Goal: Task Accomplishment & Management: Manage account settings

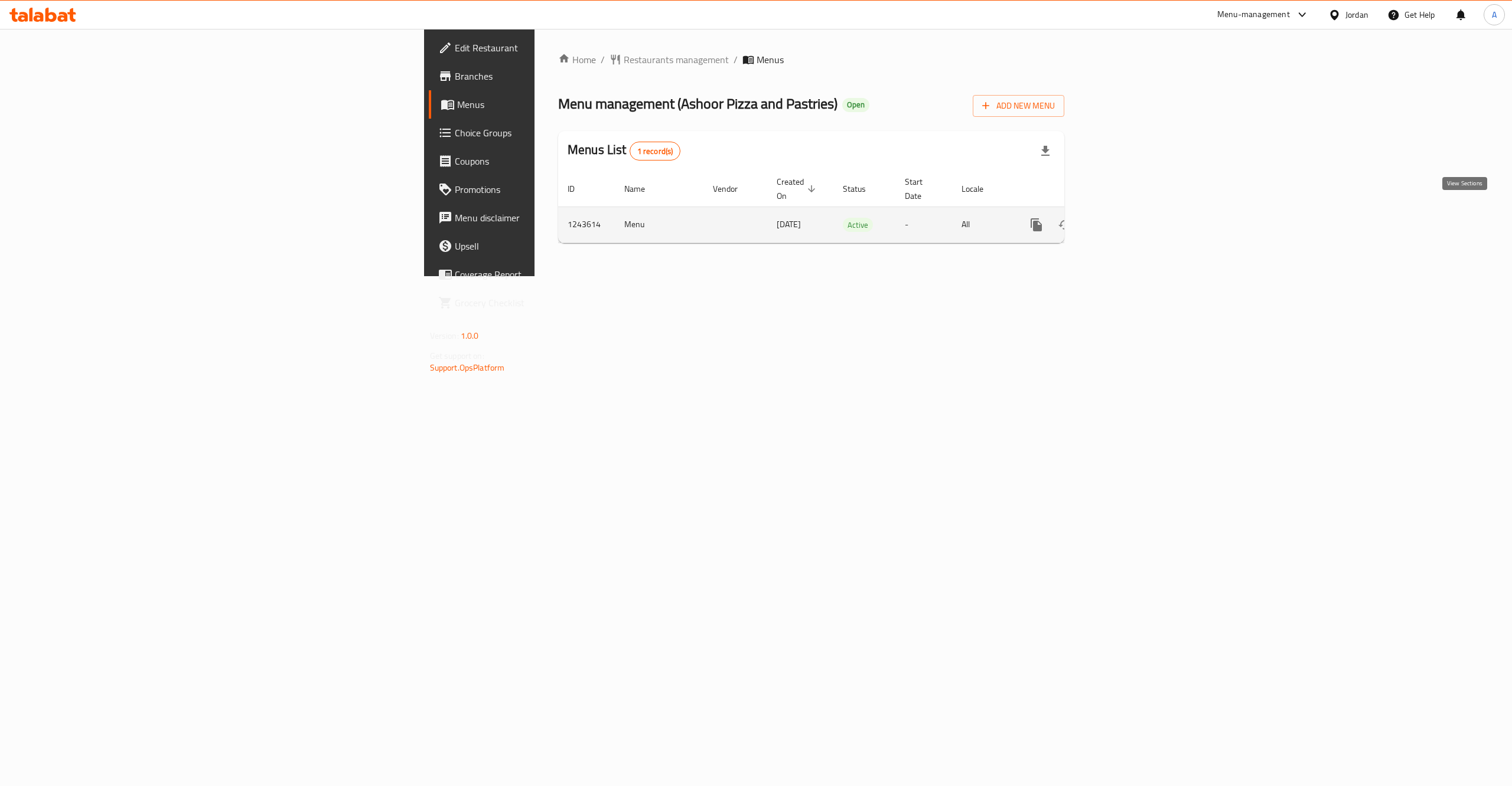
click at [1128, 218] on icon "enhanced table" at bounding box center [1121, 225] width 14 height 14
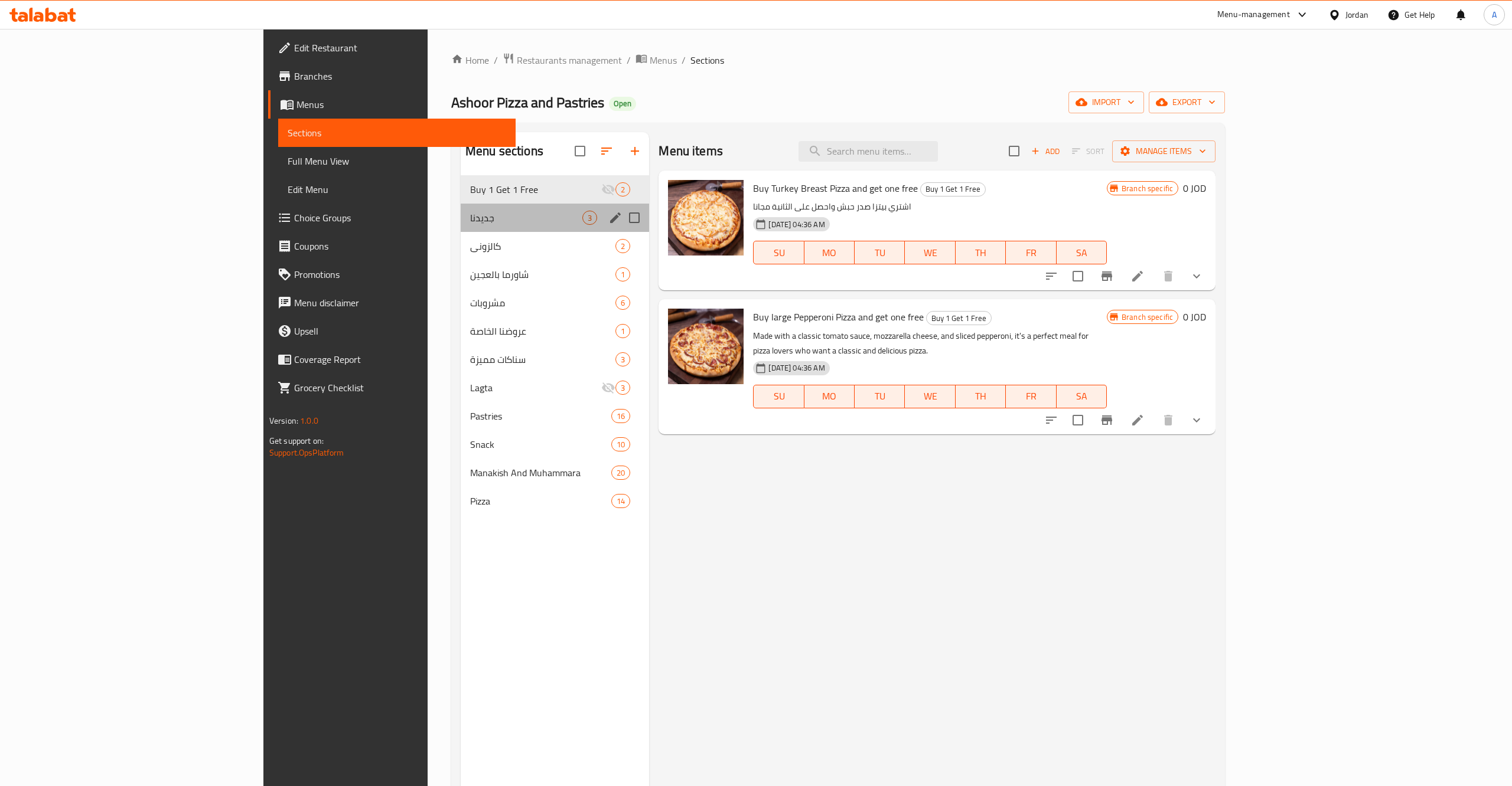
click at [472, 229] on div "جديدنا 3" at bounding box center [555, 218] width 189 height 29
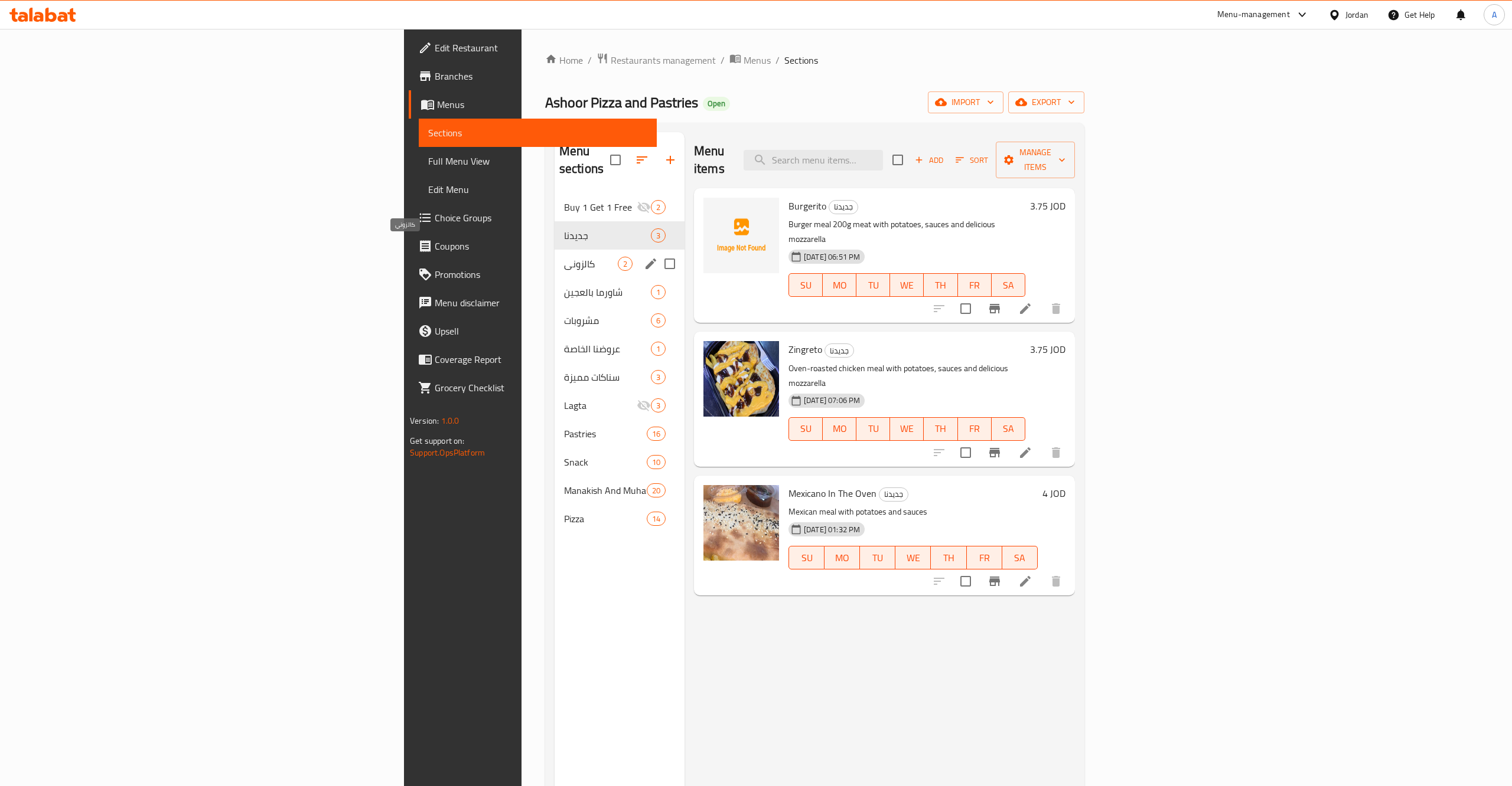
click at [564, 257] on span "كالزوني" at bounding box center [591, 263] width 54 height 14
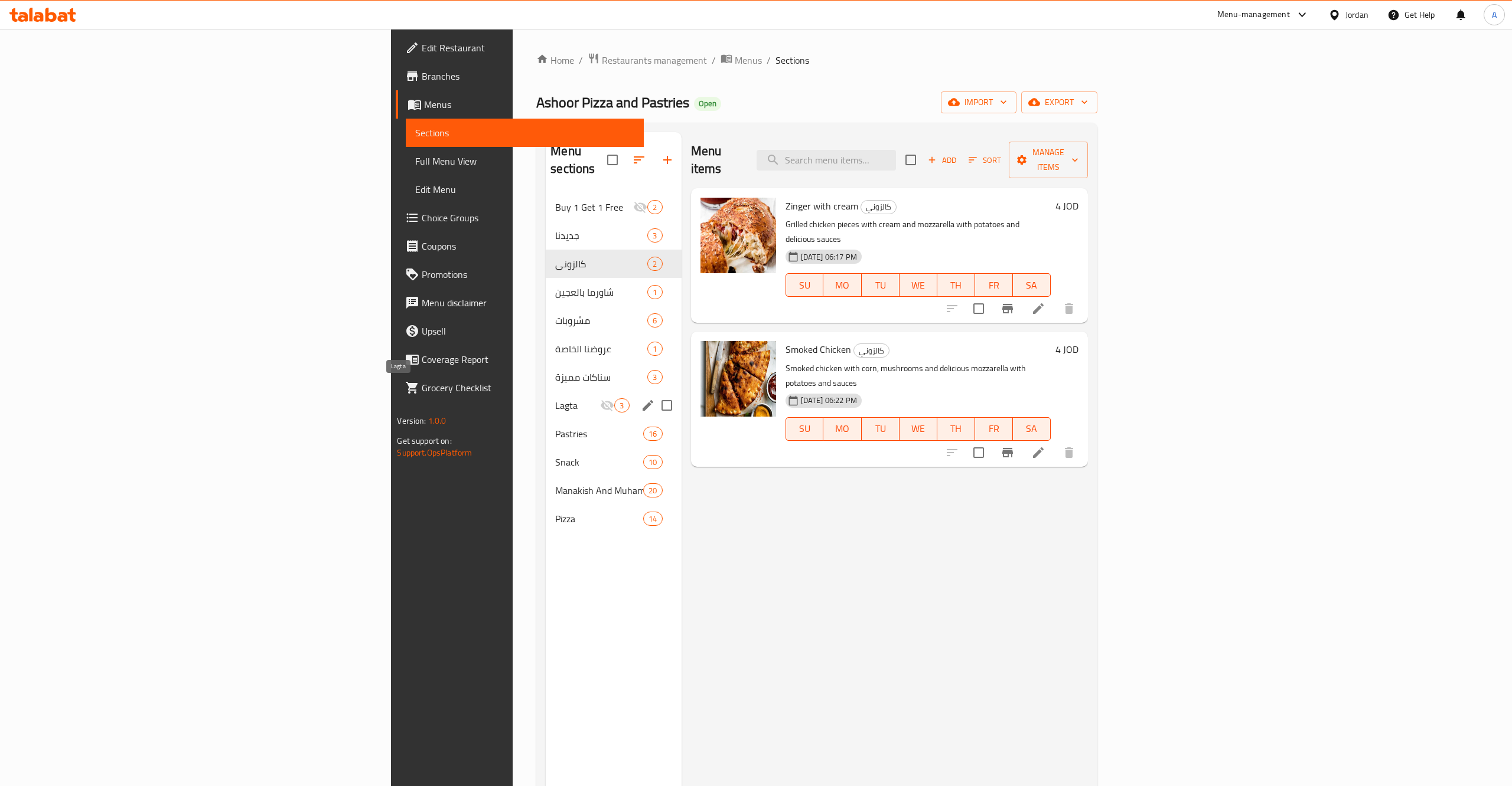
click at [555, 398] on span "Lagta" at bounding box center [577, 405] width 45 height 14
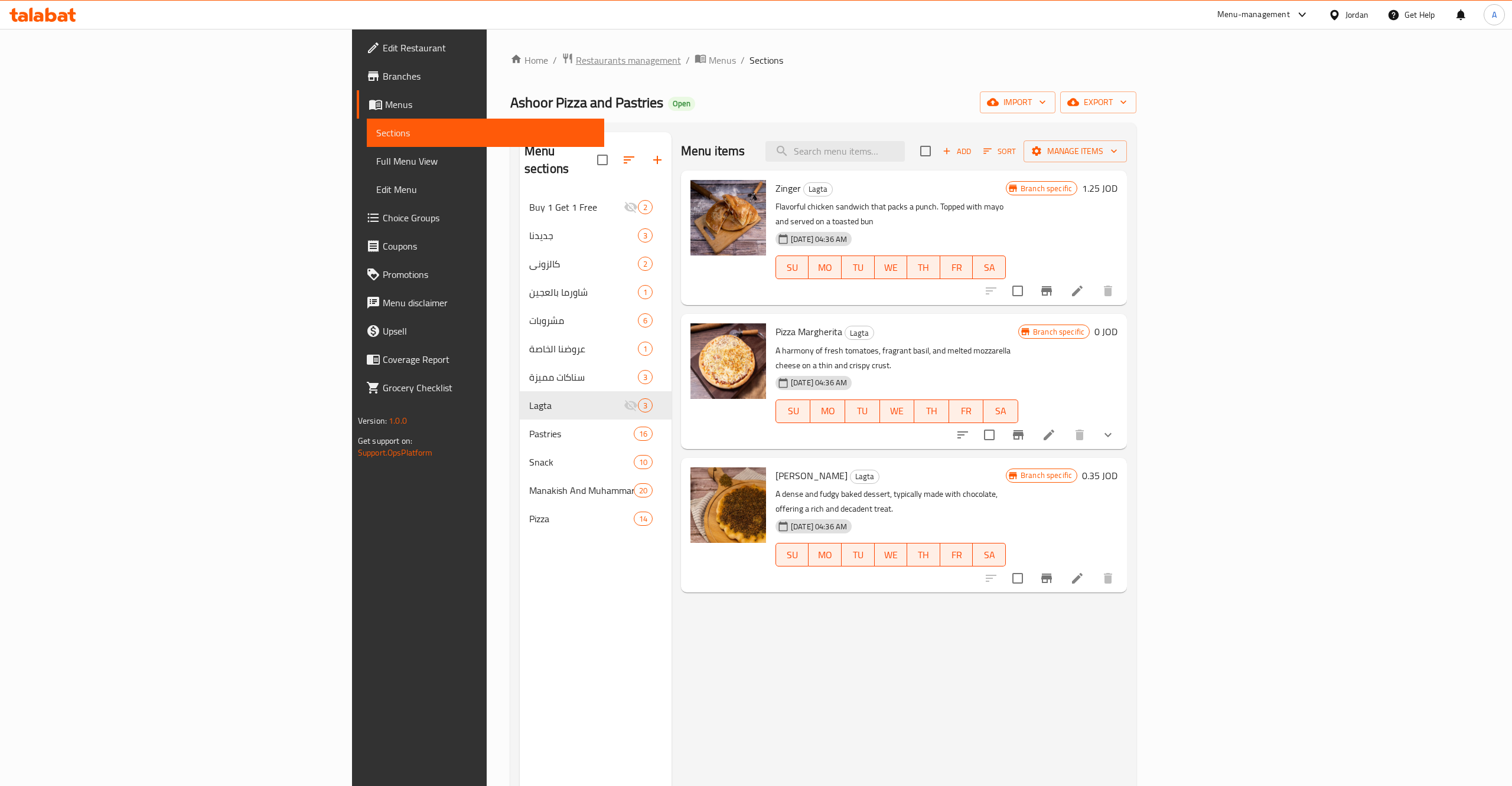
click at [575, 55] on span "Restaurants management" at bounding box center [628, 60] width 105 height 14
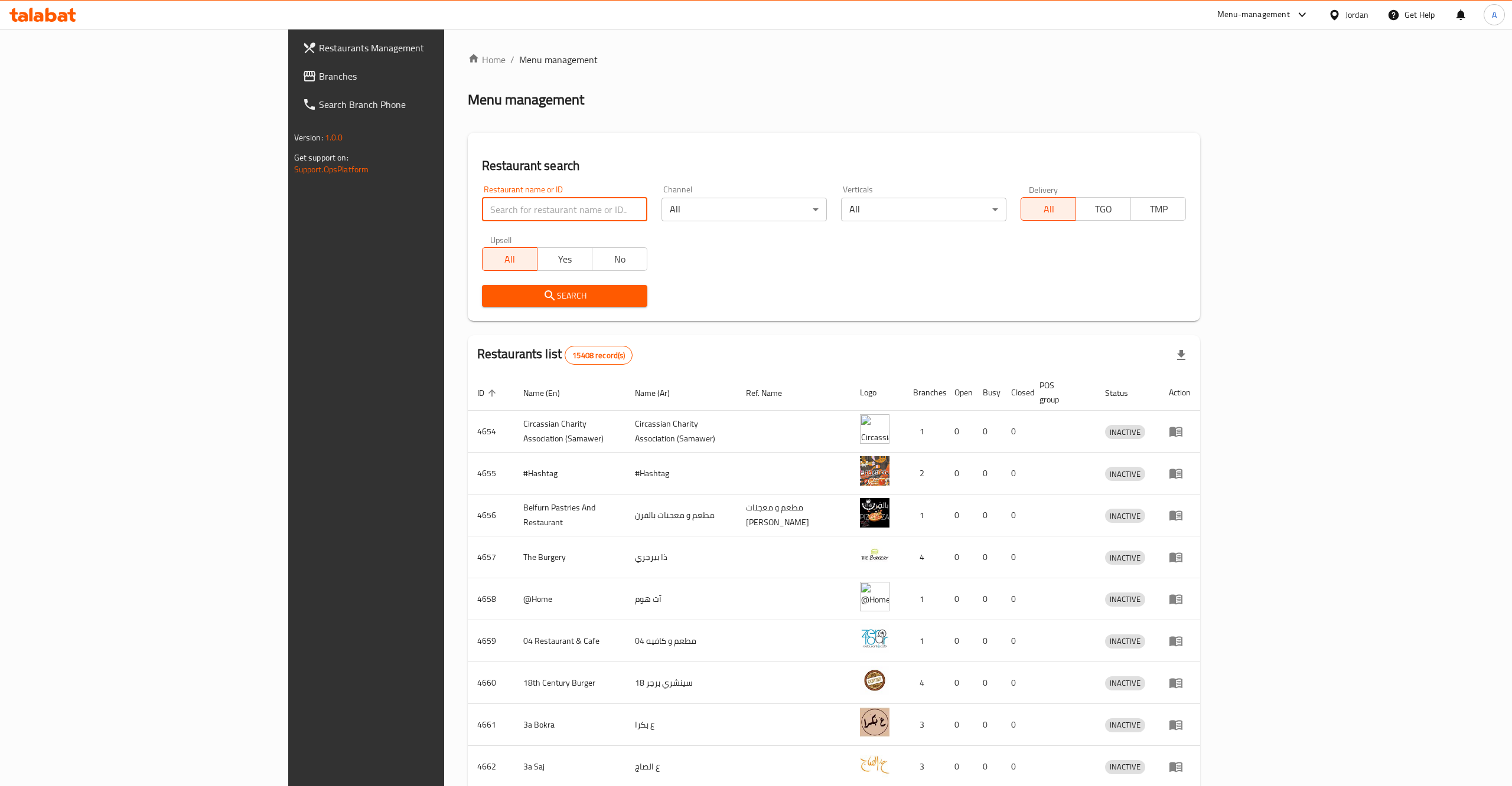
click at [482, 210] on input "search" at bounding box center [564, 209] width 165 height 23
type input "v"
click button "Search" at bounding box center [564, 295] width 165 height 22
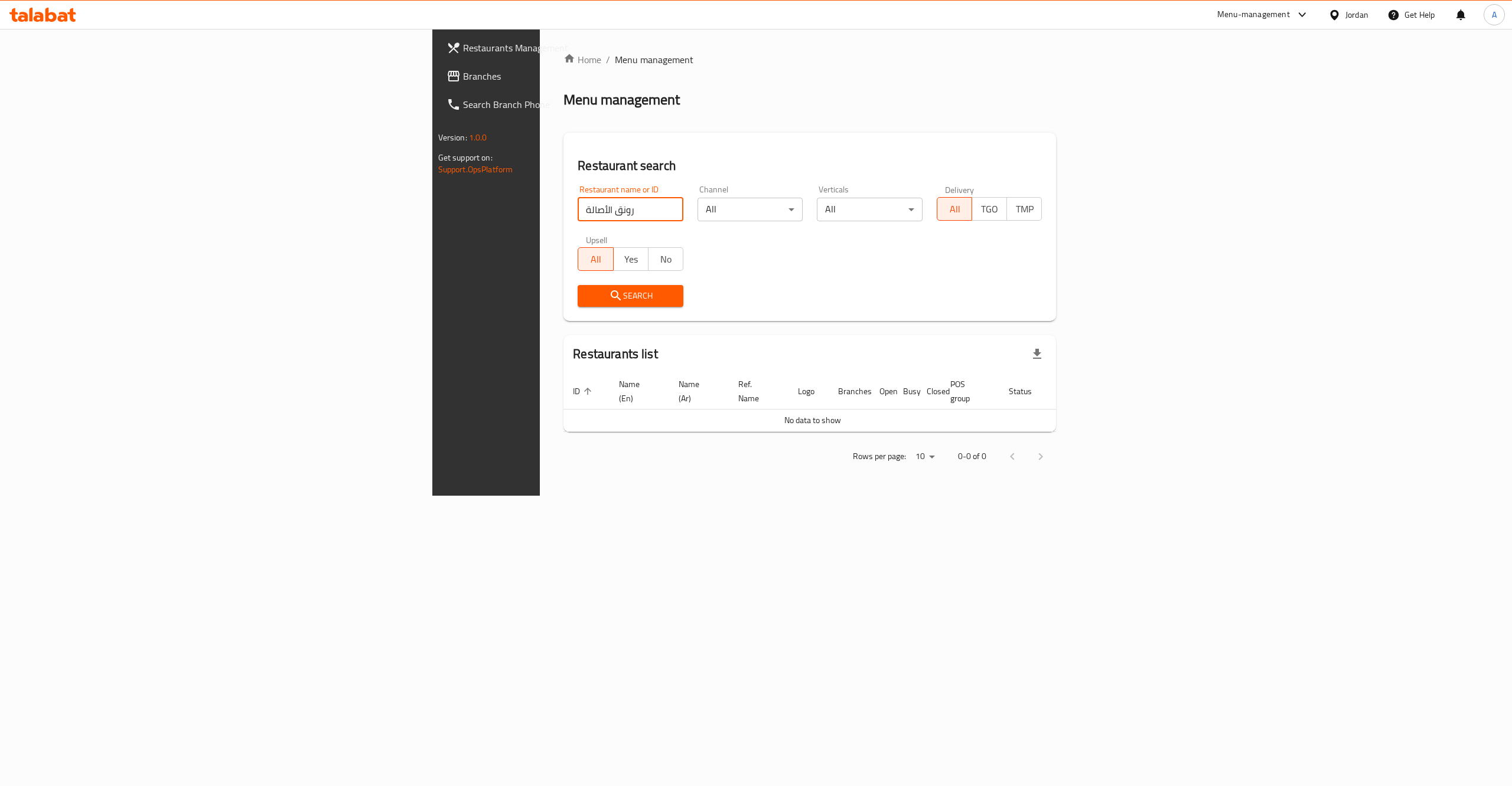
type input "رونق الأصالة"
click button "Search" at bounding box center [630, 295] width 105 height 22
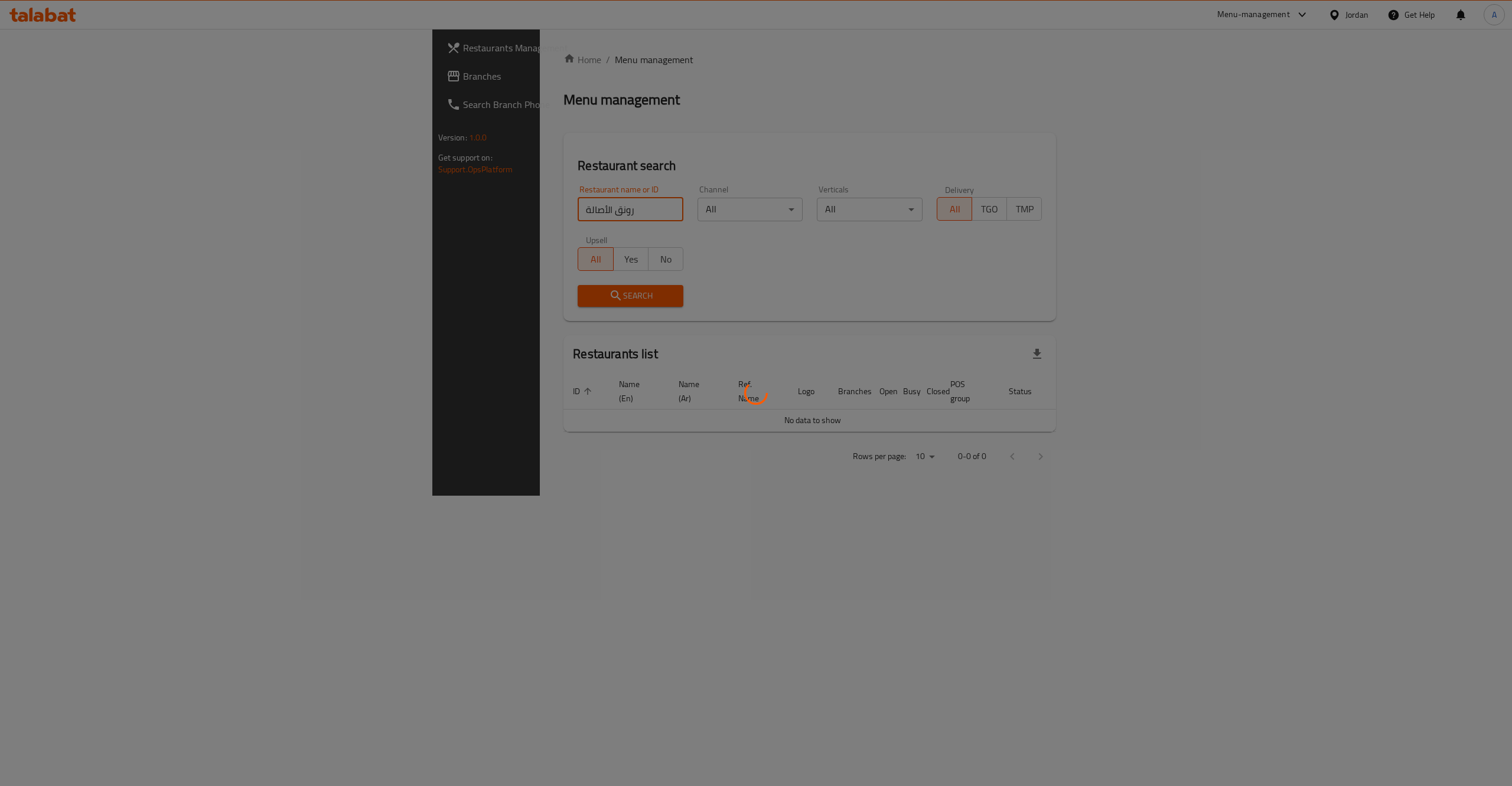
click button "Search" at bounding box center [630, 295] width 105 height 22
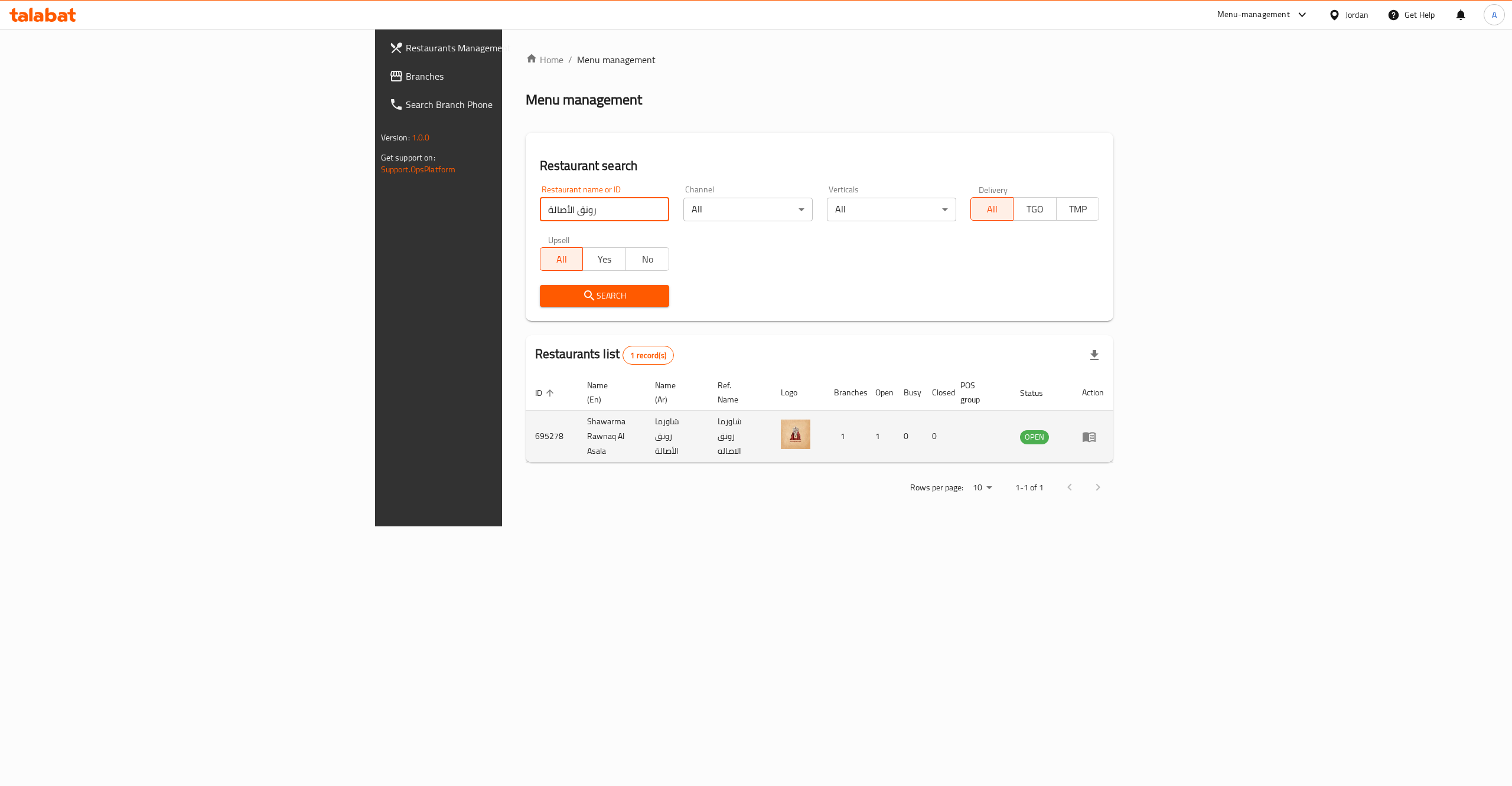
click at [1113, 417] on td "enhanced table" at bounding box center [1092, 437] width 41 height 52
click at [1103, 430] on link "enhanced table" at bounding box center [1092, 437] width 22 height 14
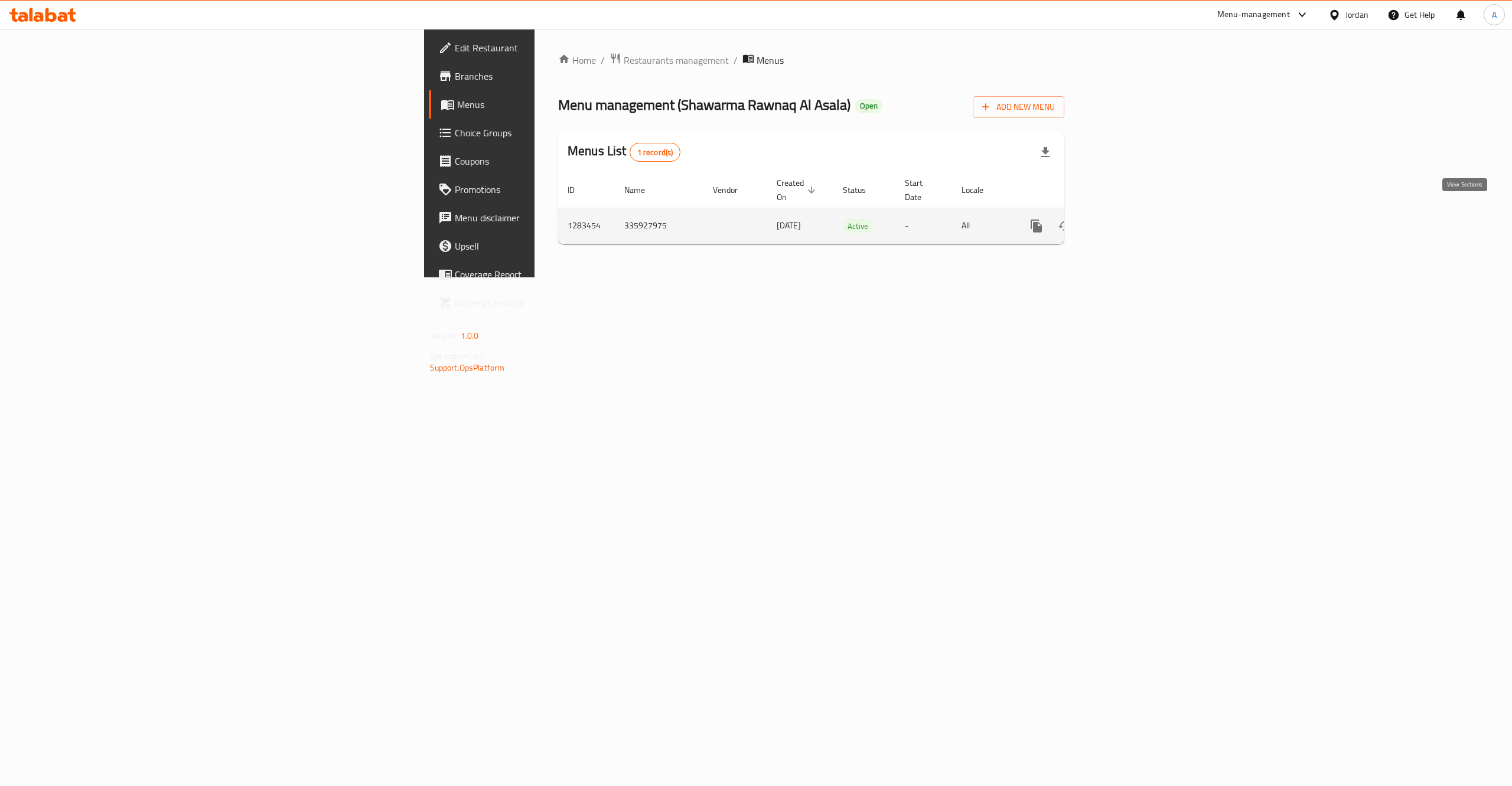
click at [1128, 219] on icon "enhanced table" at bounding box center [1121, 226] width 14 height 14
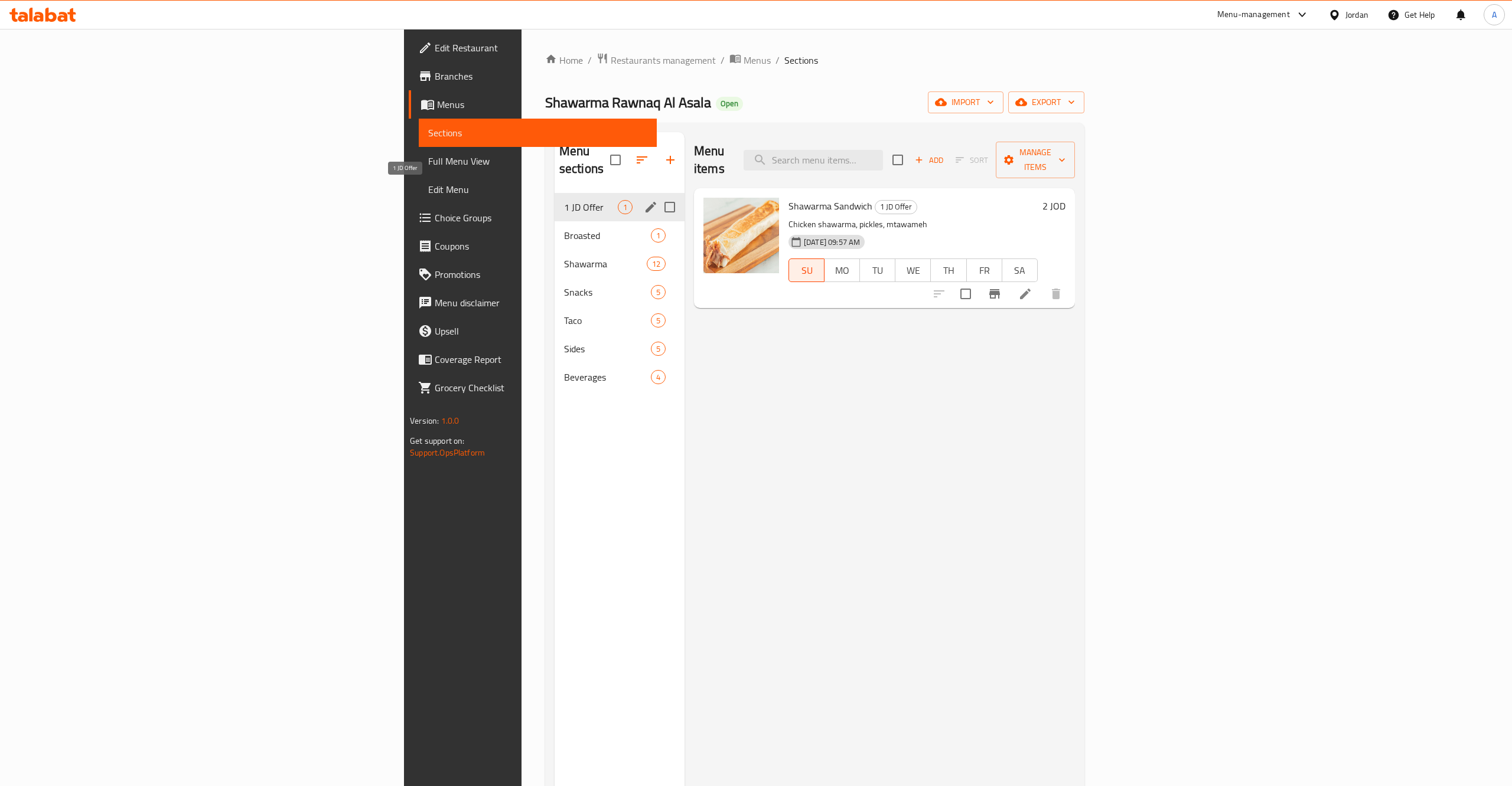
click at [564, 200] on span "1 JD Offer" at bounding box center [591, 207] width 54 height 14
click at [564, 228] on span "Broasted" at bounding box center [591, 235] width 54 height 14
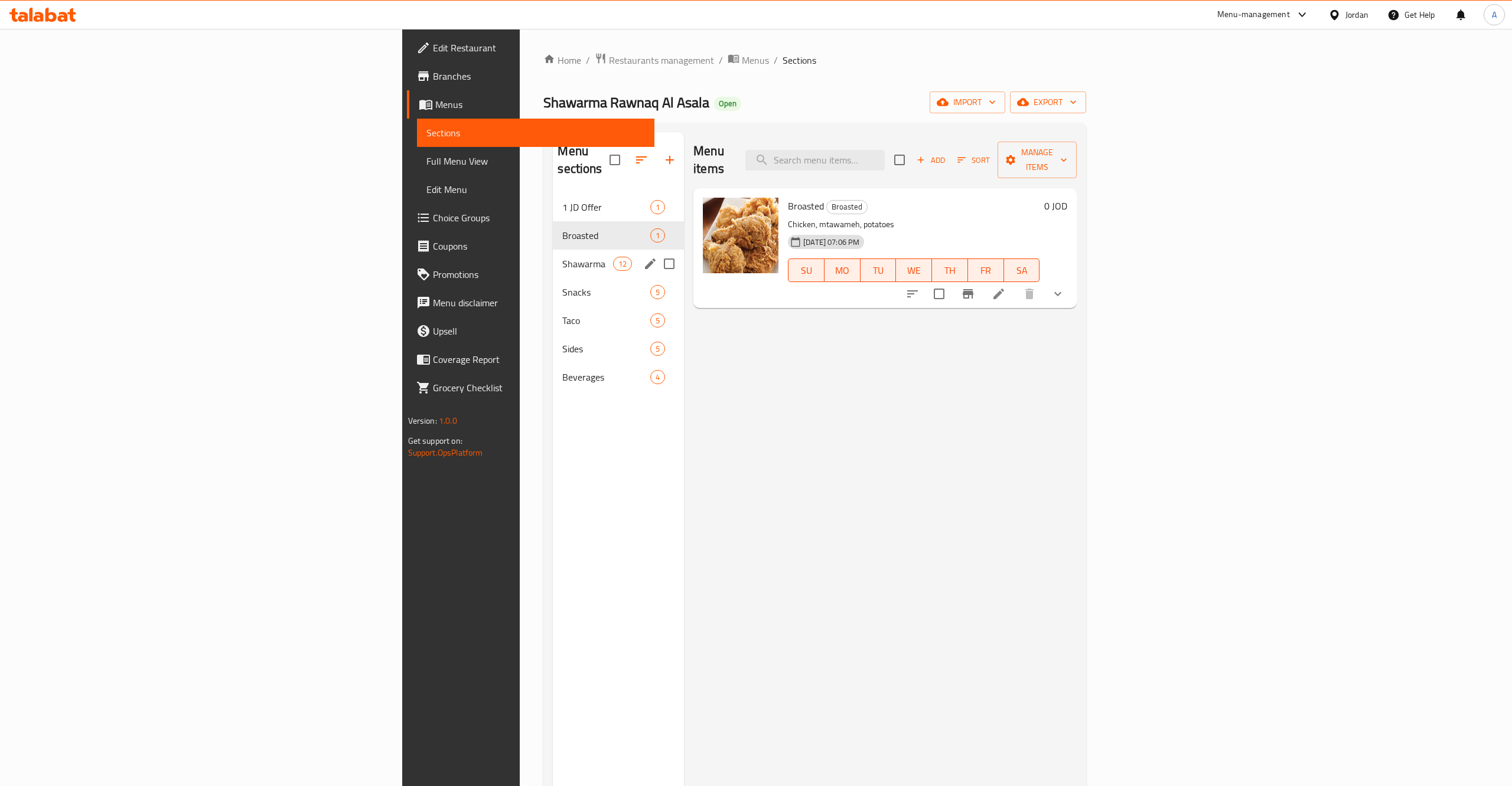
click at [562, 257] on span "Shawarma" at bounding box center [588, 263] width 50 height 14
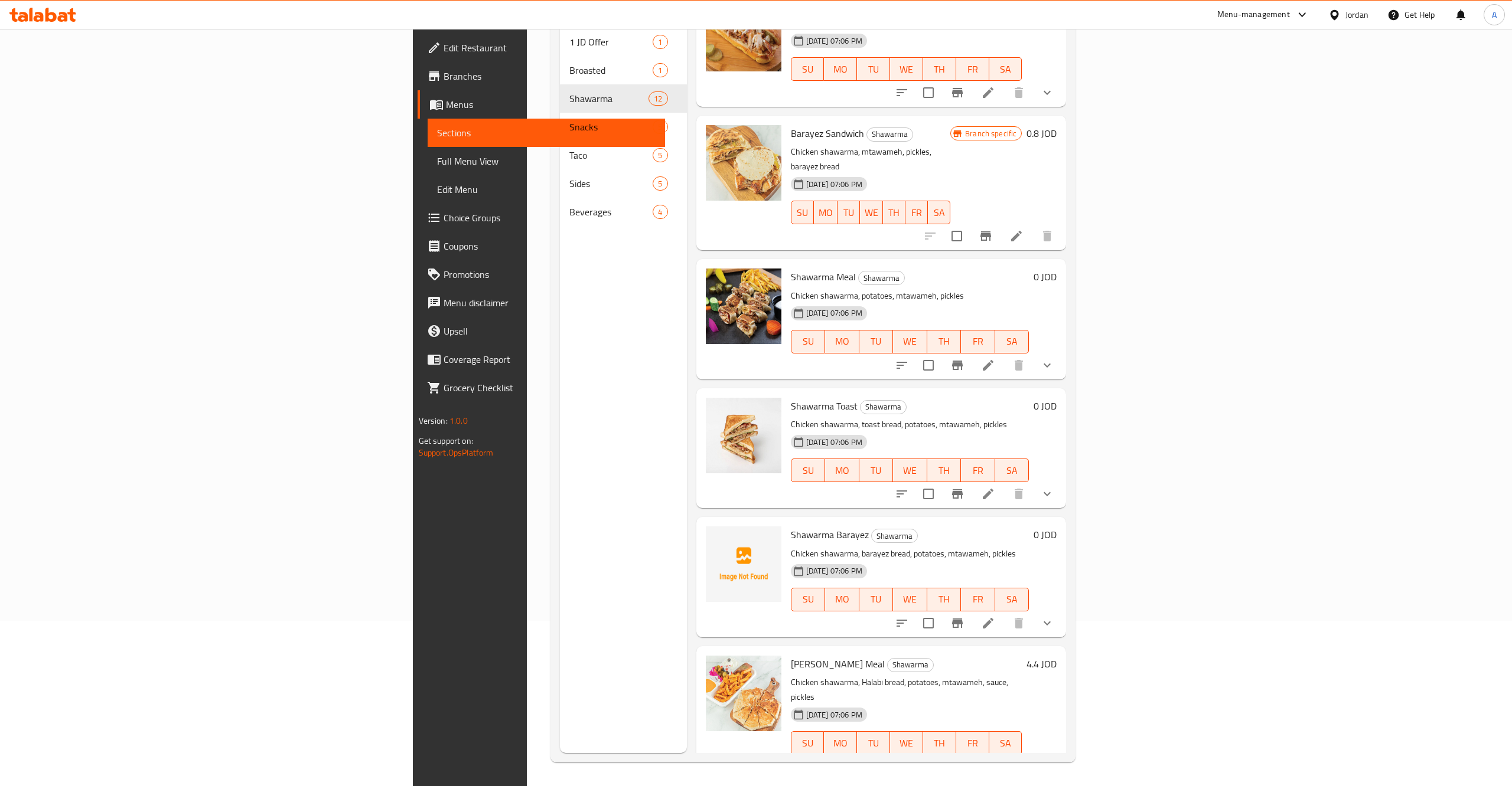
scroll to position [35, 0]
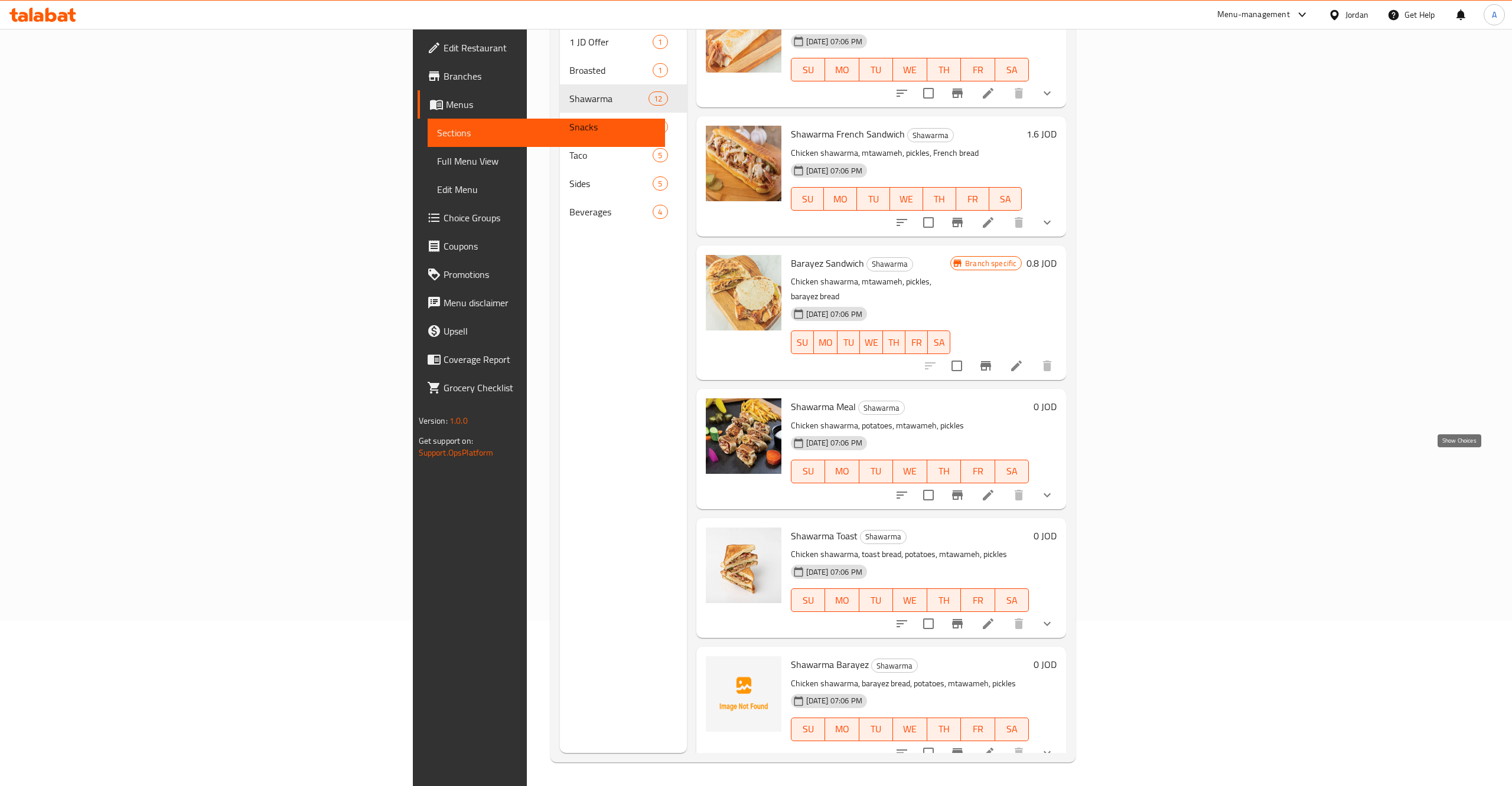
click at [1054, 488] on icon "show more" at bounding box center [1047, 495] width 14 height 14
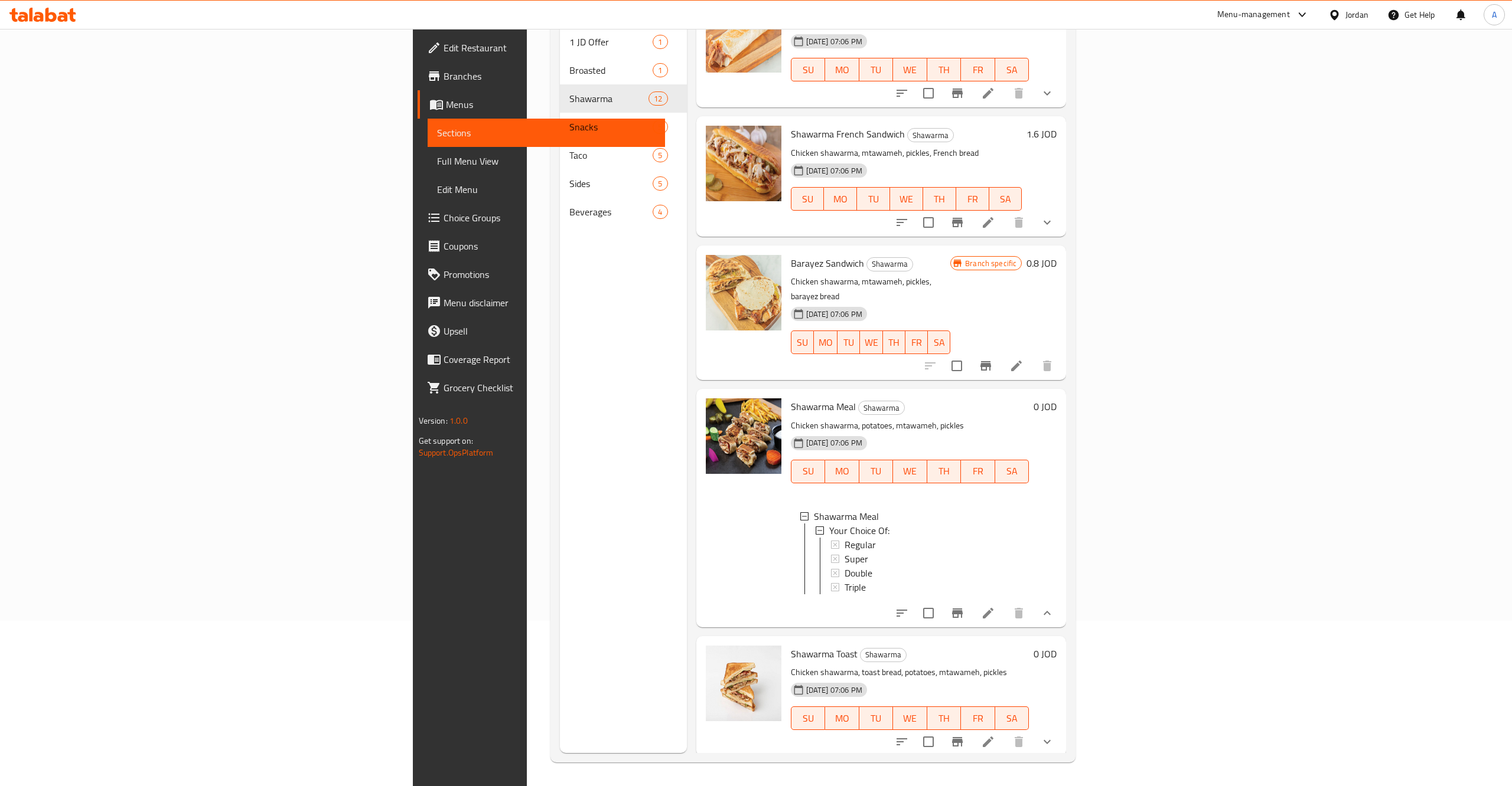
scroll to position [3, 0]
click at [1005, 603] on li at bounding box center [988, 613] width 33 height 22
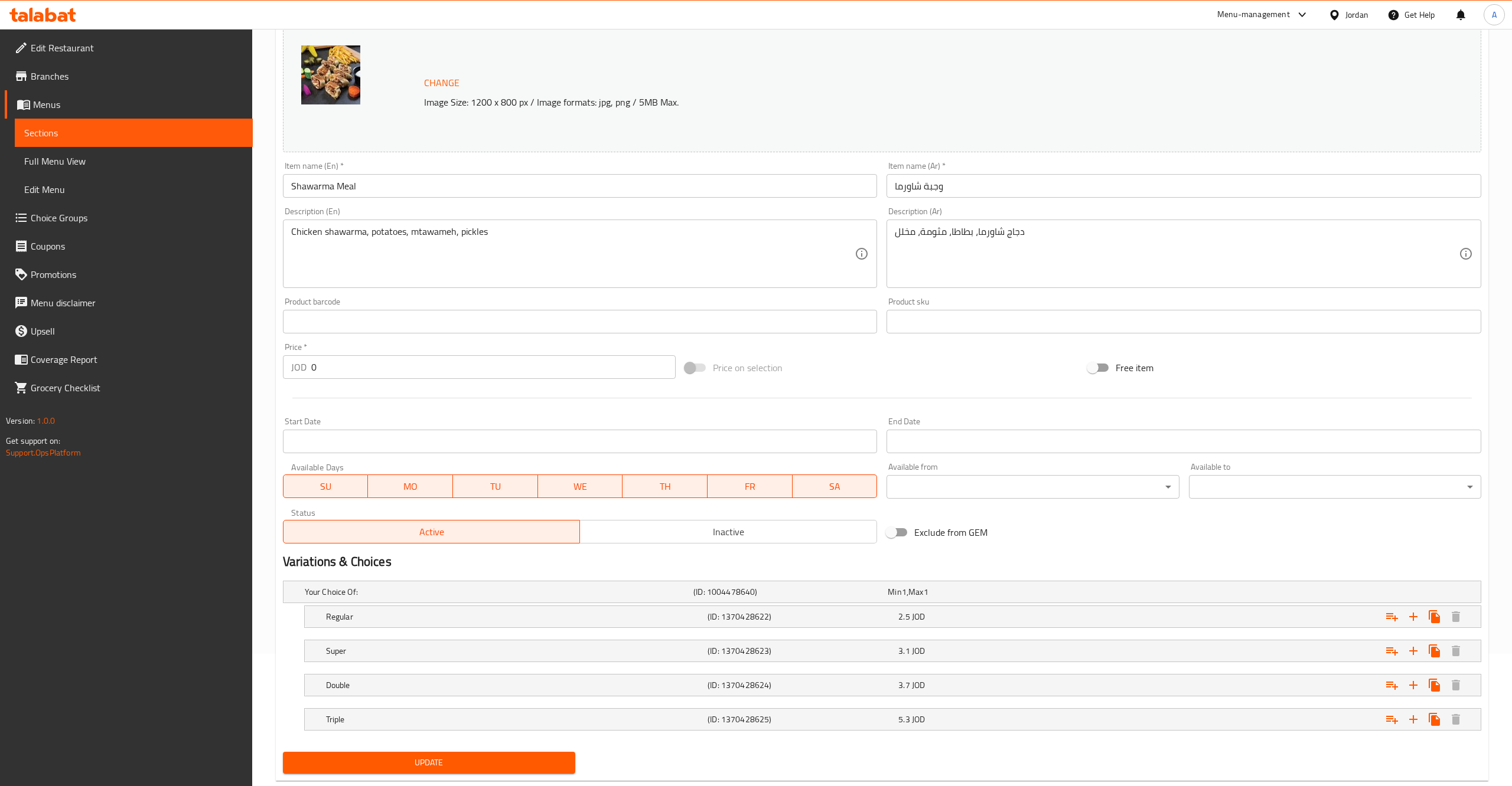
scroll to position [162, 0]
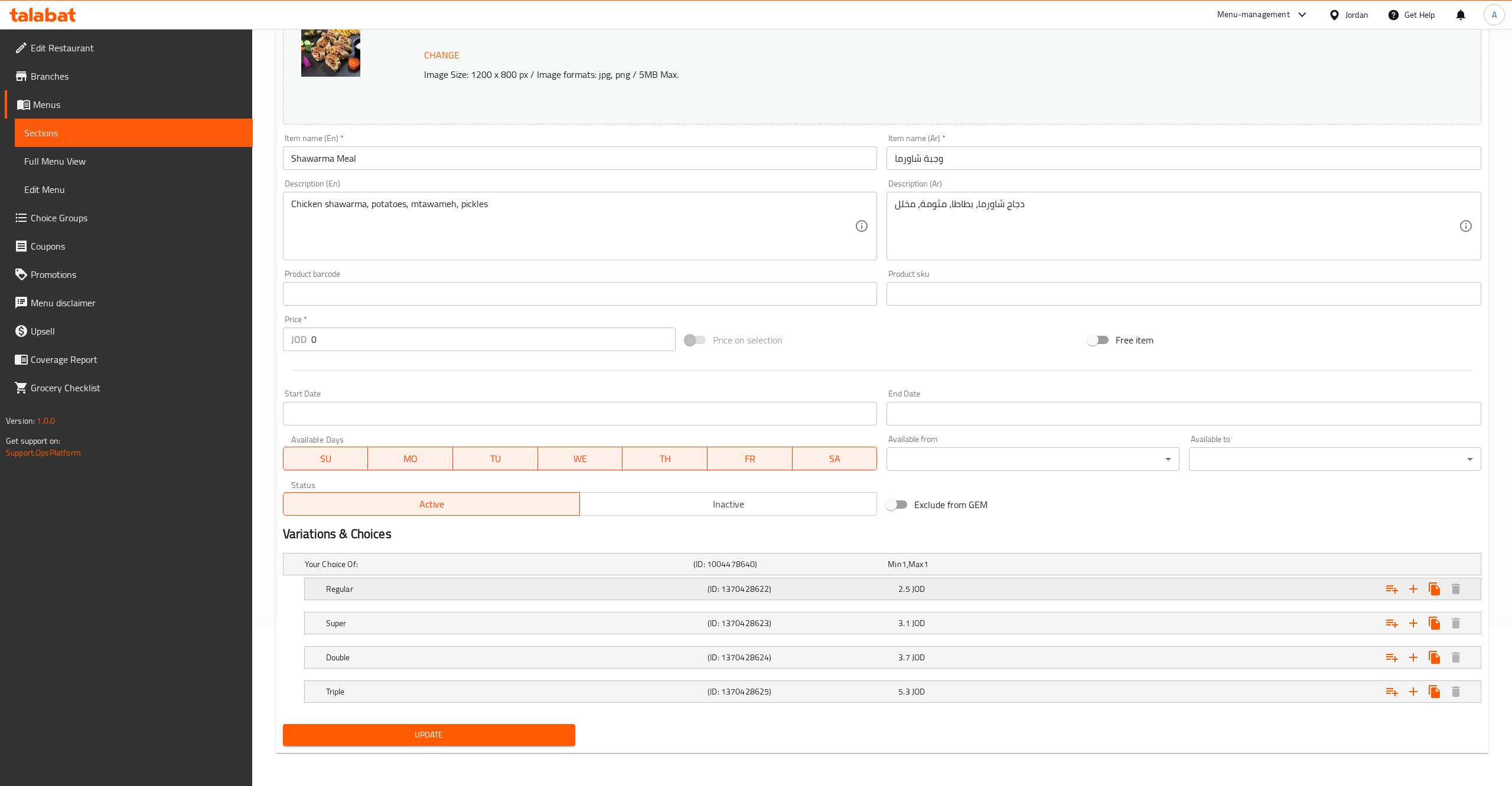
click at [948, 598] on div "Regular (ID: 1370428622) 2.5 JOD" at bounding box center [896, 589] width 1145 height 26
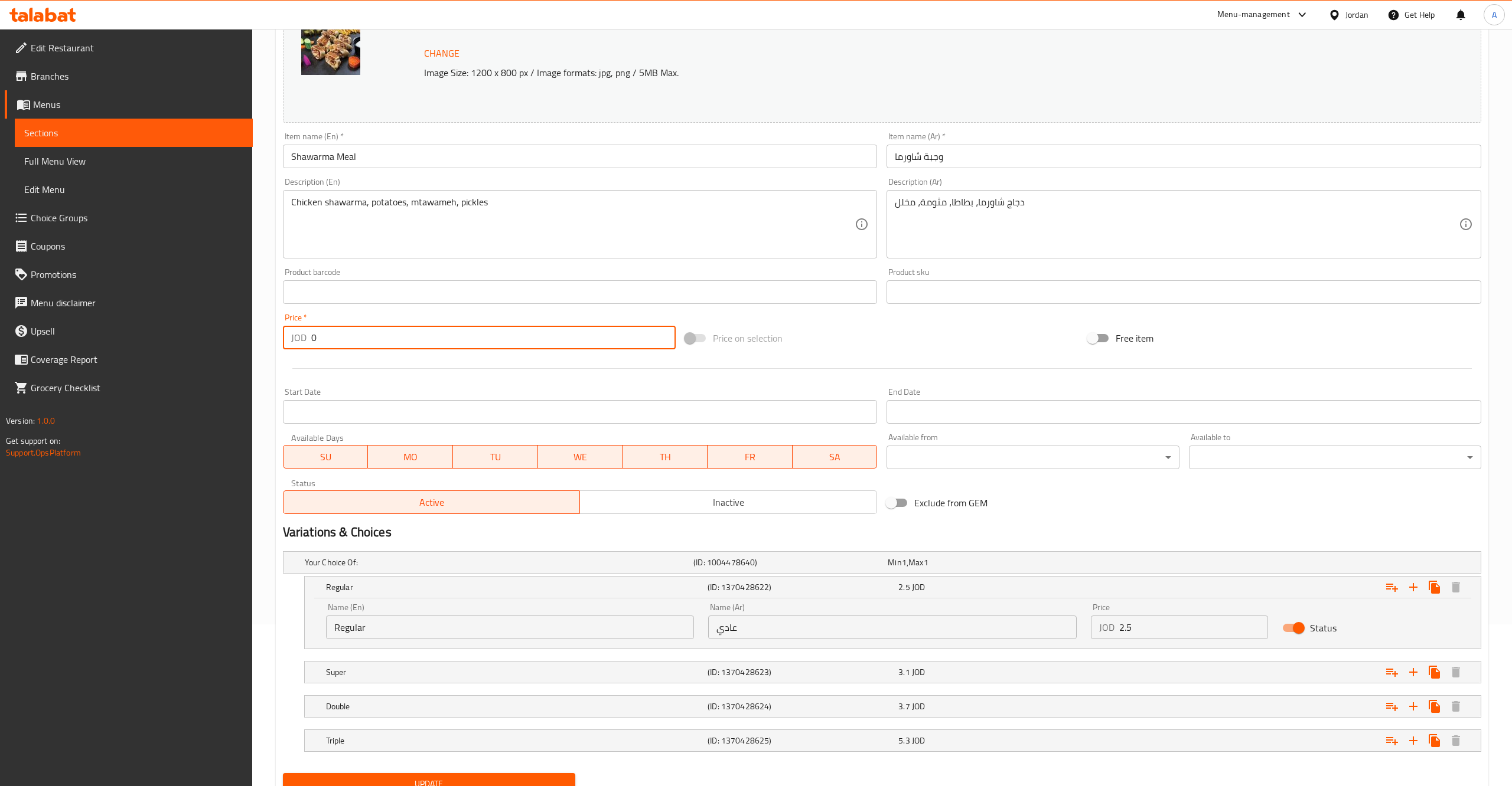
drag, startPoint x: 307, startPoint y: 333, endPoint x: 289, endPoint y: 333, distance: 18.0
click at [311, 333] on input "0" at bounding box center [493, 337] width 365 height 23
type input "2.5"
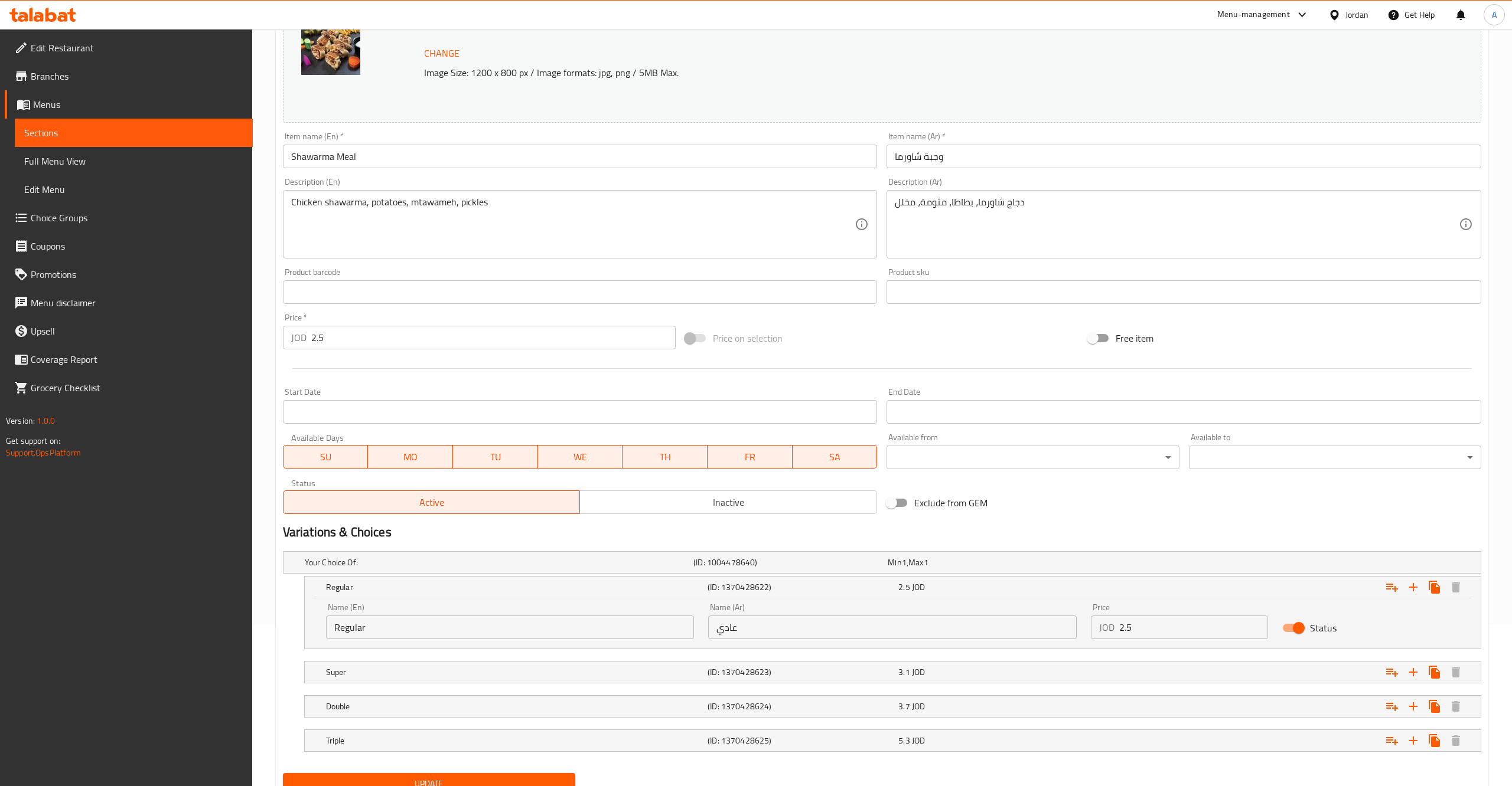
click at [1042, 342] on div "Price on selection" at bounding box center [881, 338] width 403 height 32
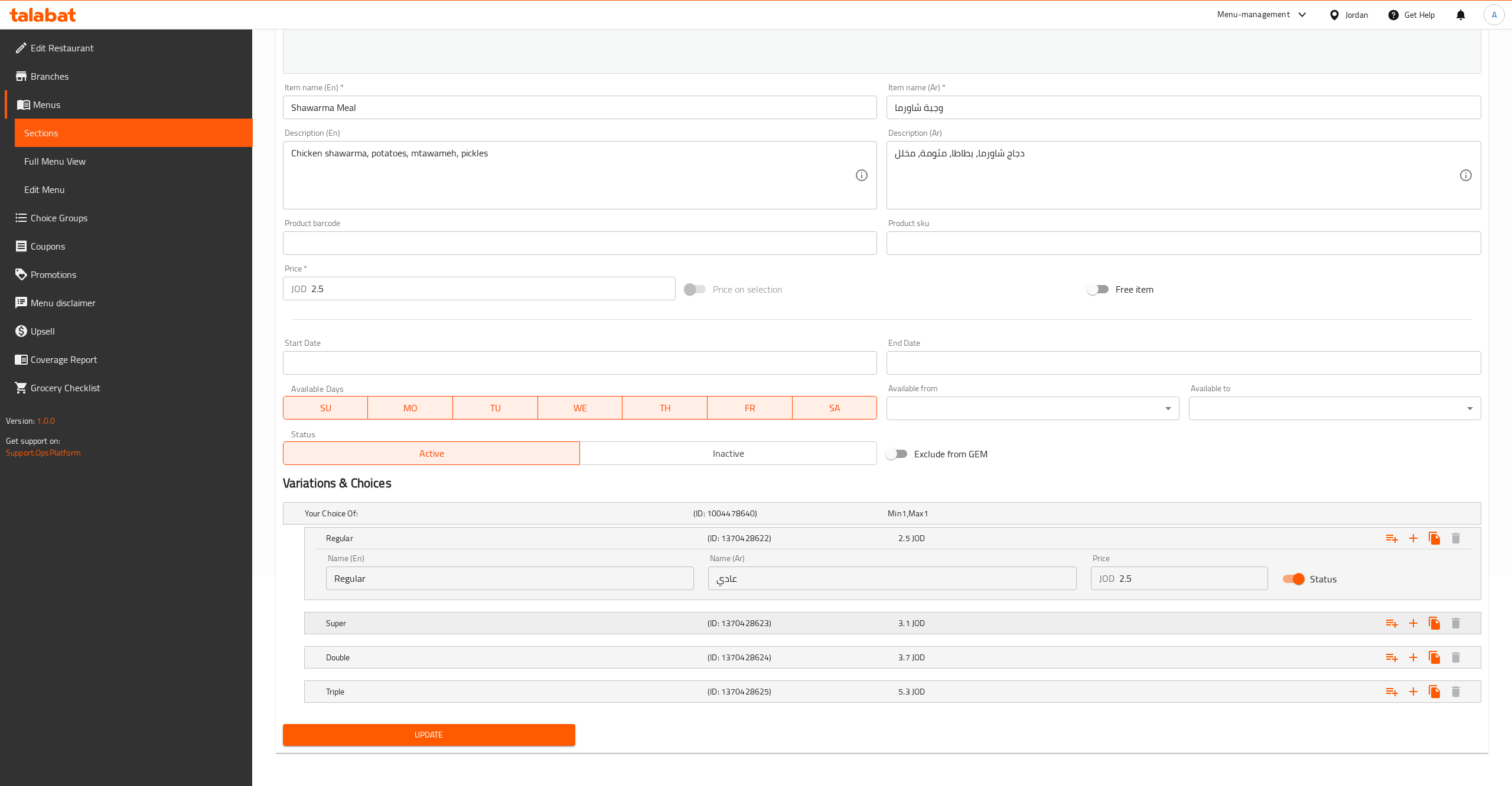
click at [1306, 628] on div "Expand" at bounding box center [1277, 624] width 381 height 26
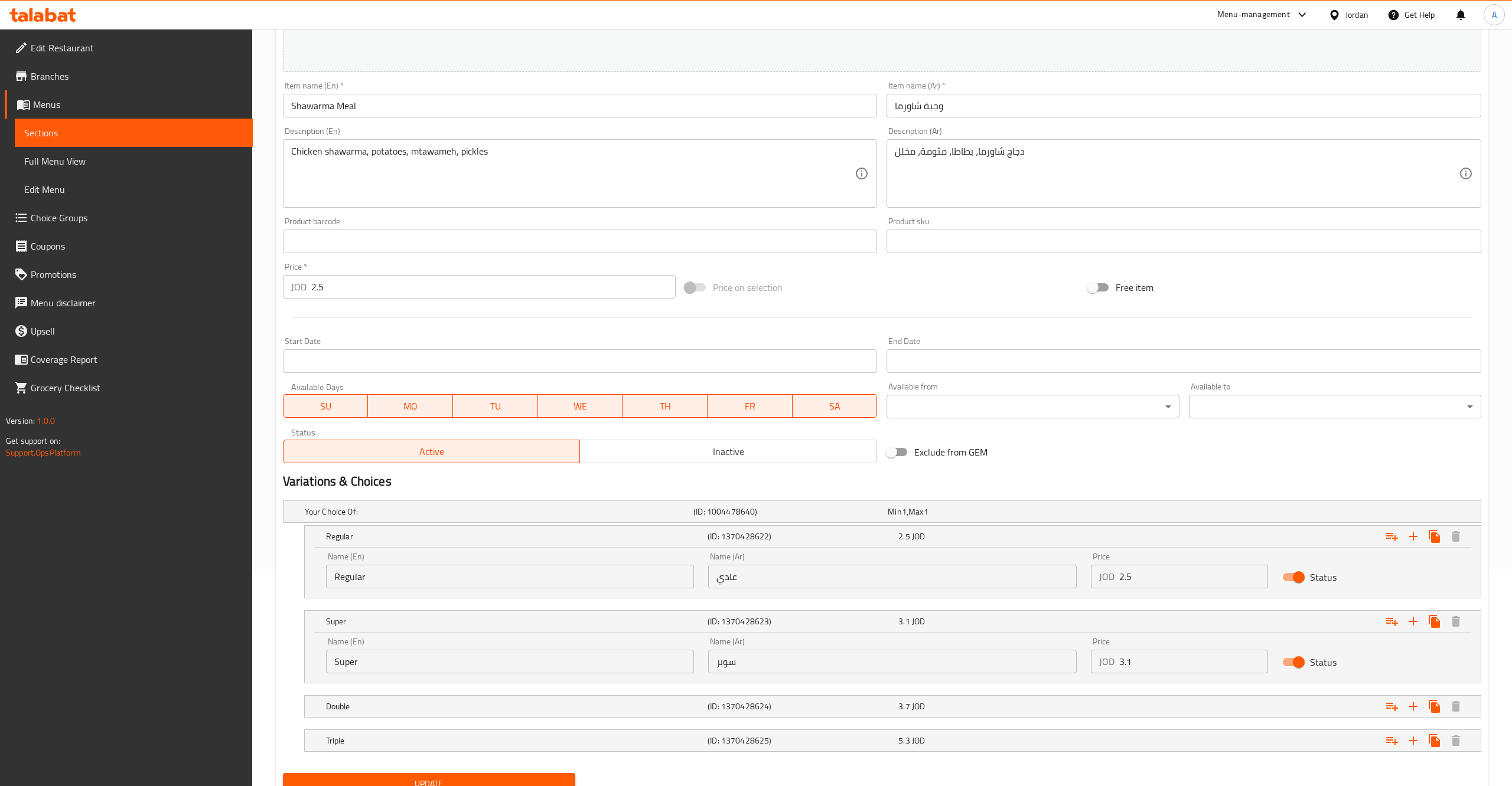
click at [355, 286] on input "2.5" at bounding box center [493, 286] width 365 height 23
click at [867, 269] on div "Change Image Size: 1200 x 800 px / Image formats: jpg, png / 5MB Max. Item name…" at bounding box center [882, 205] width 1208 height 526
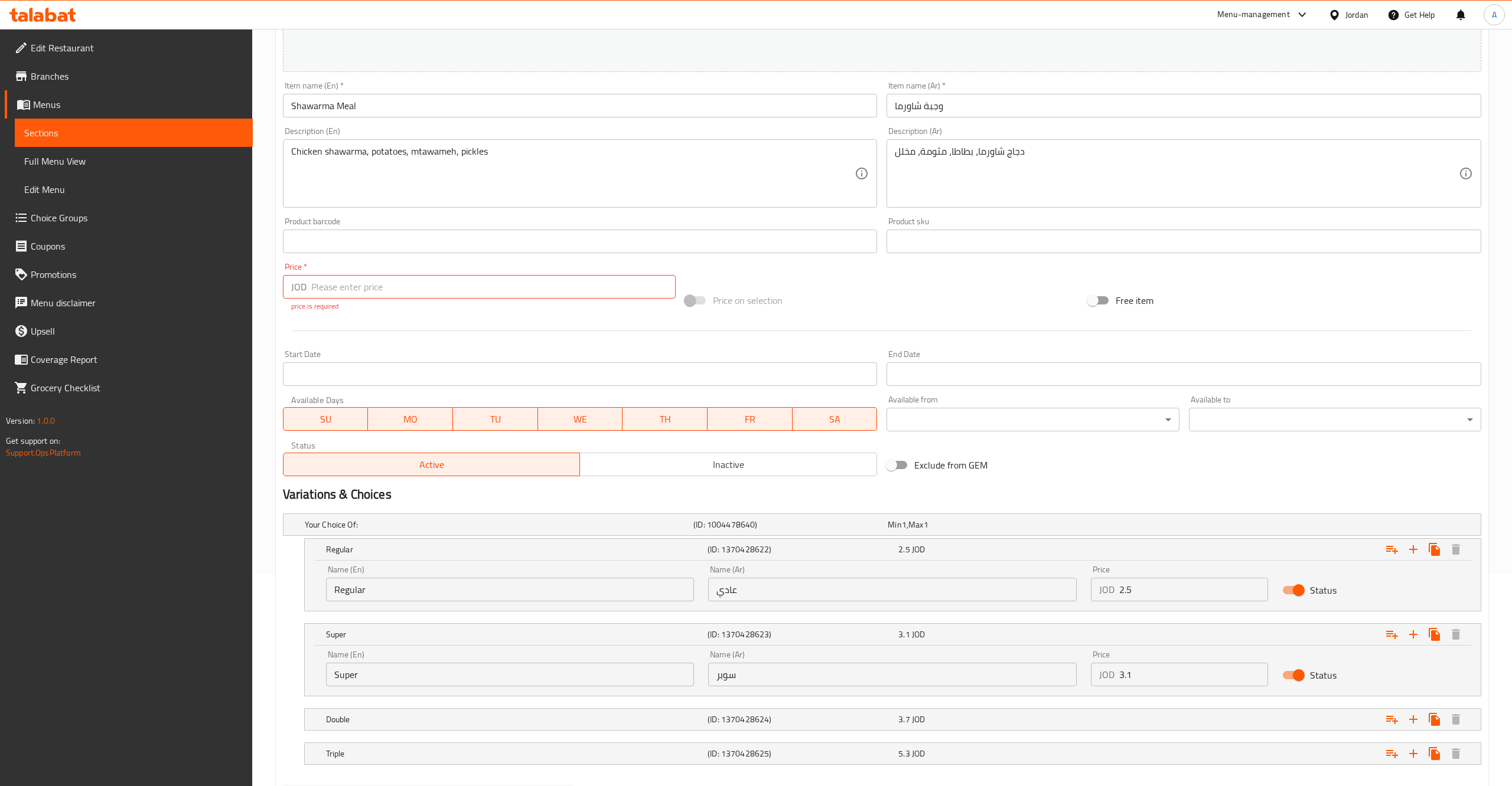
click at [376, 297] on input "number" at bounding box center [493, 286] width 365 height 23
drag, startPoint x: 862, startPoint y: 297, endPoint x: 855, endPoint y: 297, distance: 7.0
click at [861, 297] on div "Price on selection" at bounding box center [881, 300] width 403 height 32
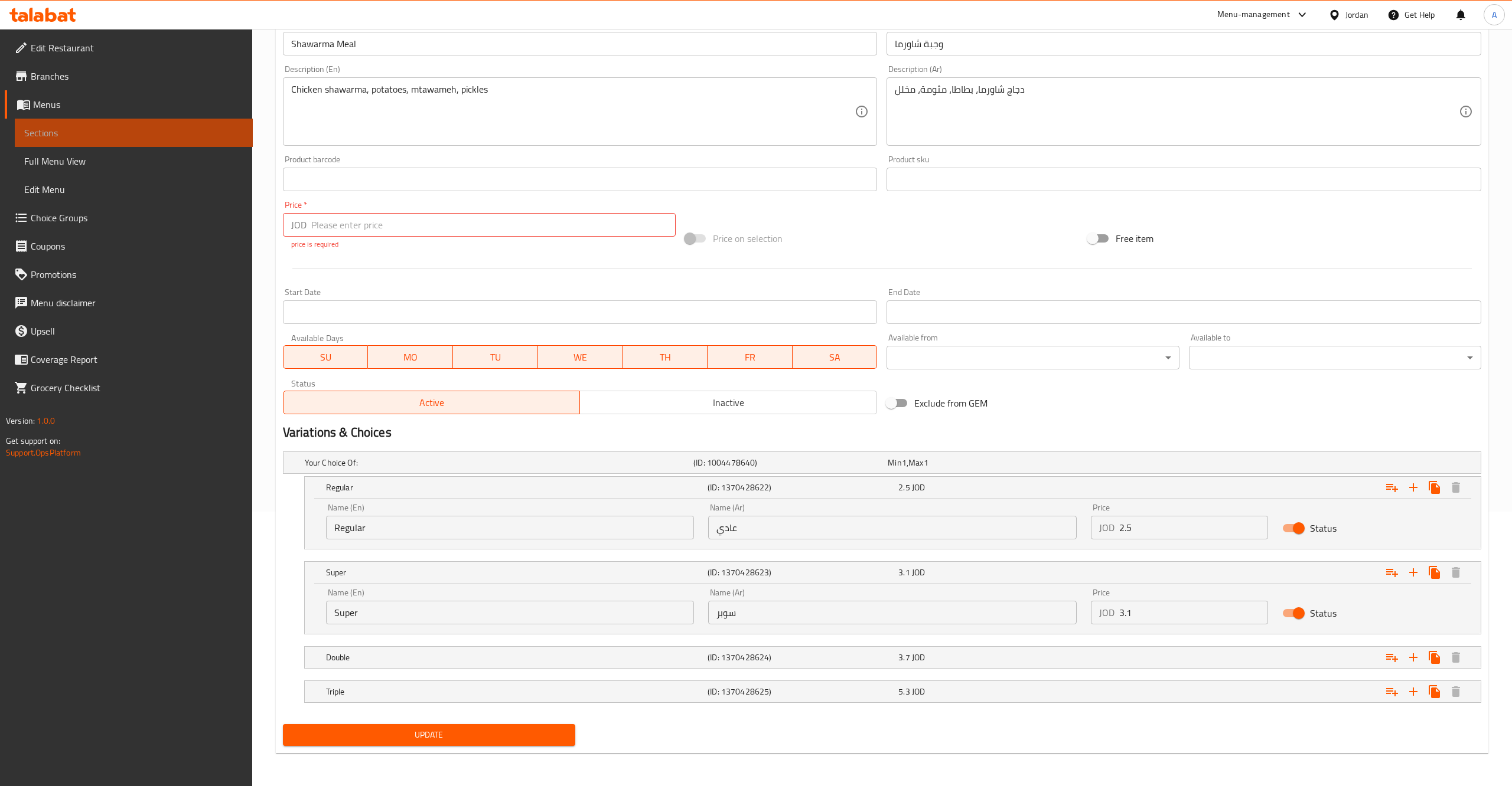
click at [63, 128] on span "Sections" at bounding box center [134, 133] width 219 height 14
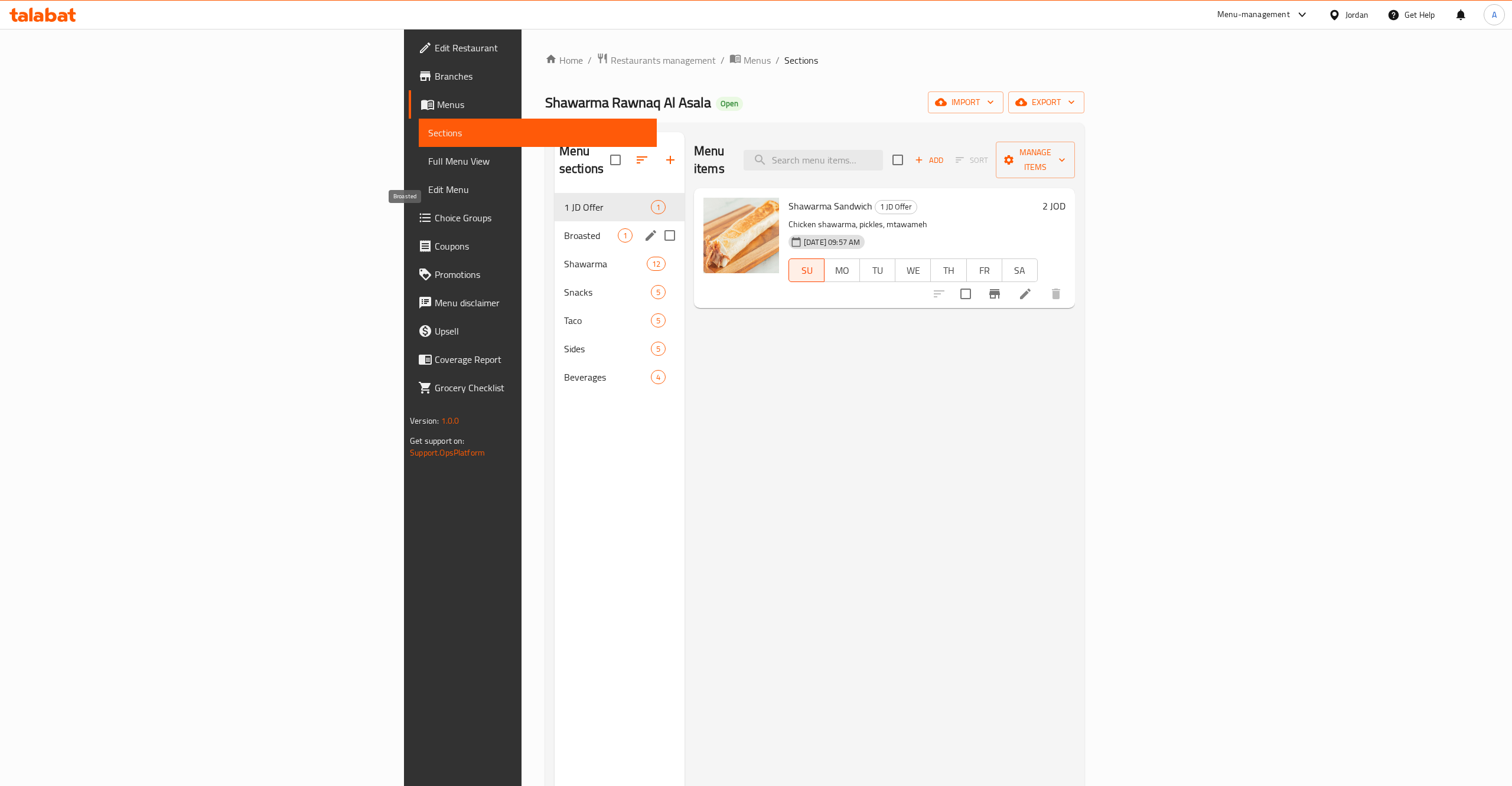
click at [564, 228] on span "Broasted" at bounding box center [591, 235] width 54 height 14
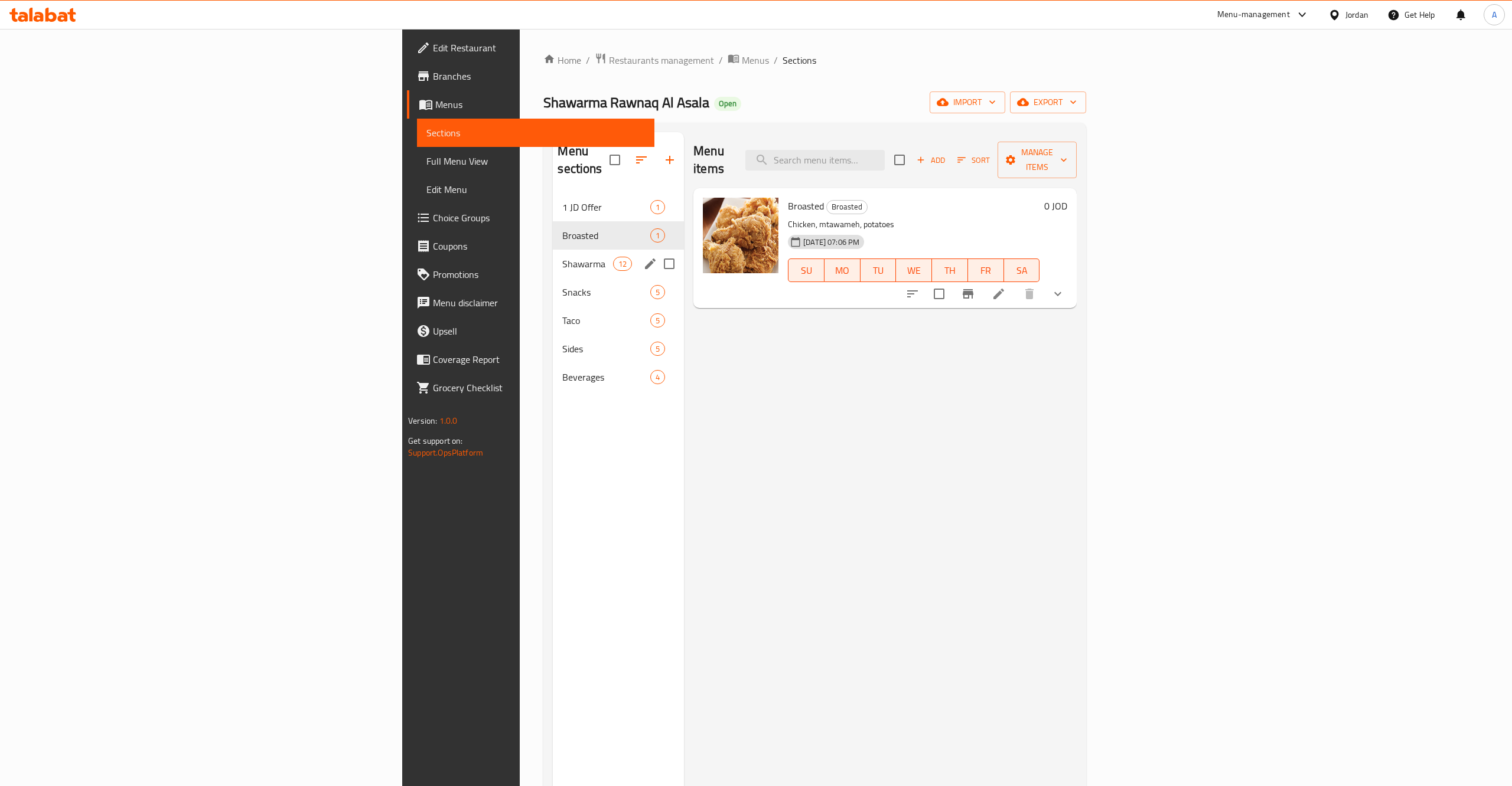
click at [553, 250] on div "Shawarma 12" at bounding box center [619, 263] width 131 height 29
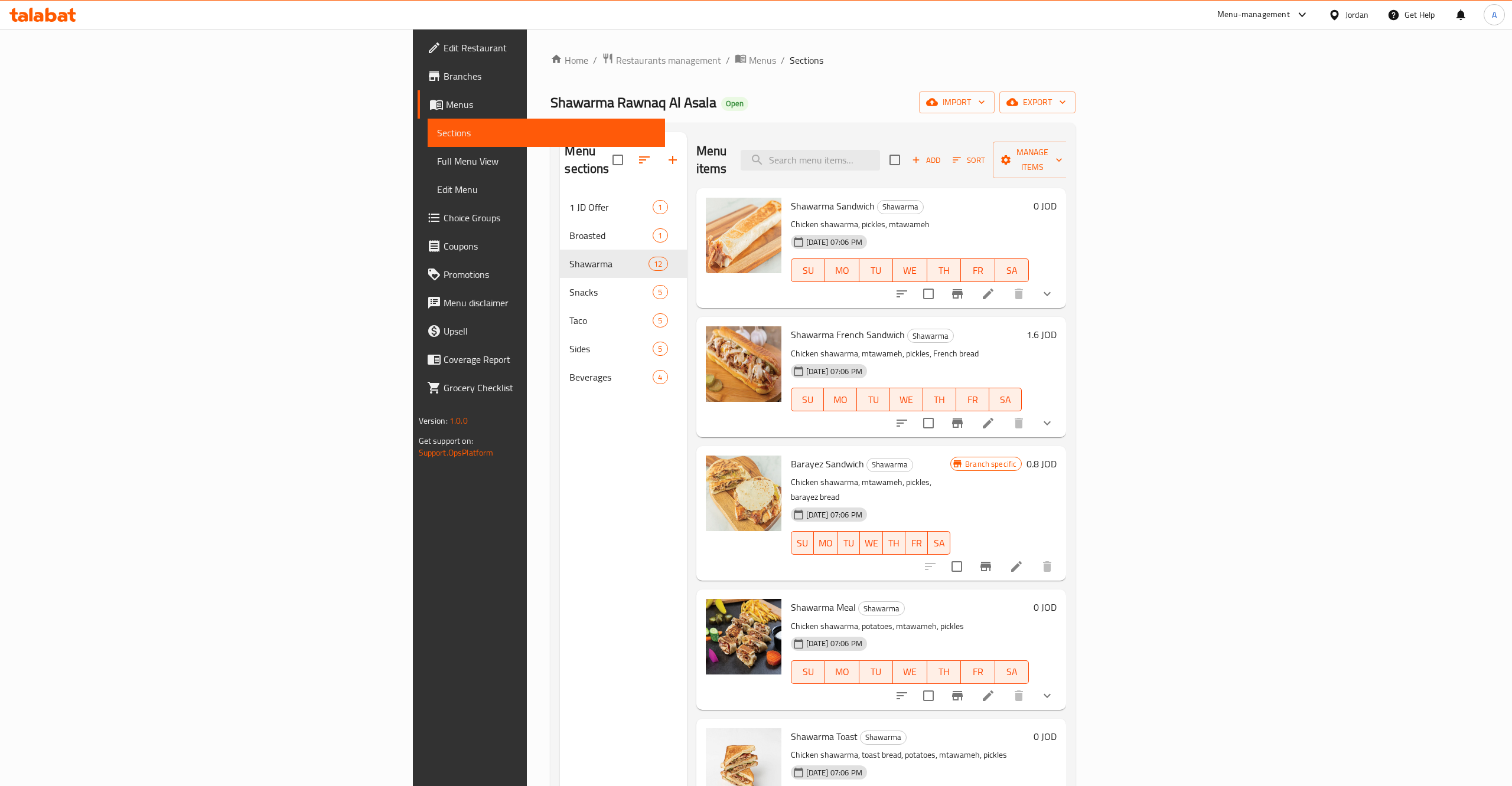
click at [985, 154] on span "Sort" at bounding box center [969, 161] width 33 height 14
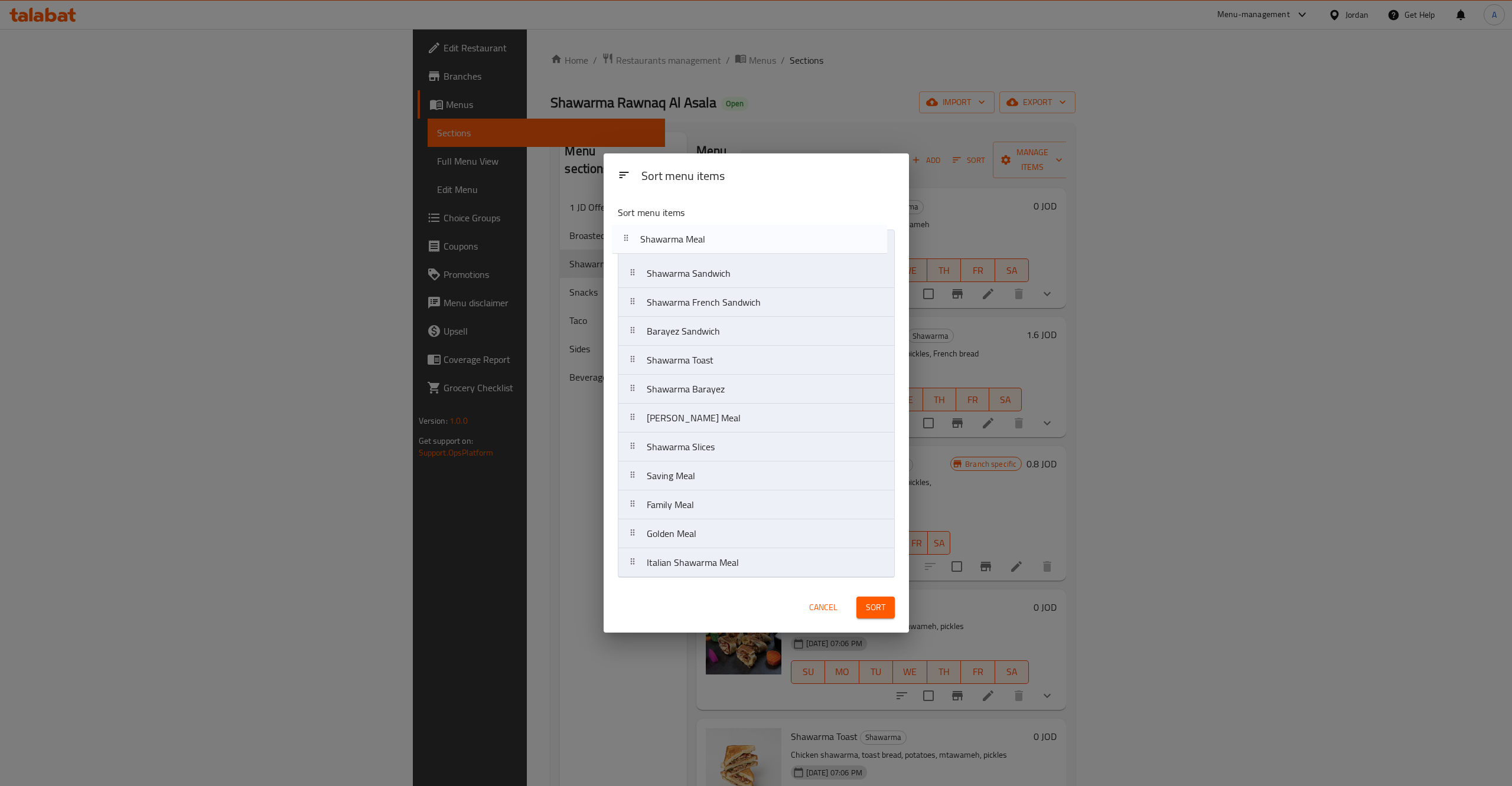
drag, startPoint x: 631, startPoint y: 330, endPoint x: 624, endPoint y: 234, distance: 96.3
click at [624, 234] on nav "Shawarma Sandwich Shawarma French Sandwich Barayez Sandwich Shawarma Meal Shawa…" at bounding box center [756, 403] width 277 height 348
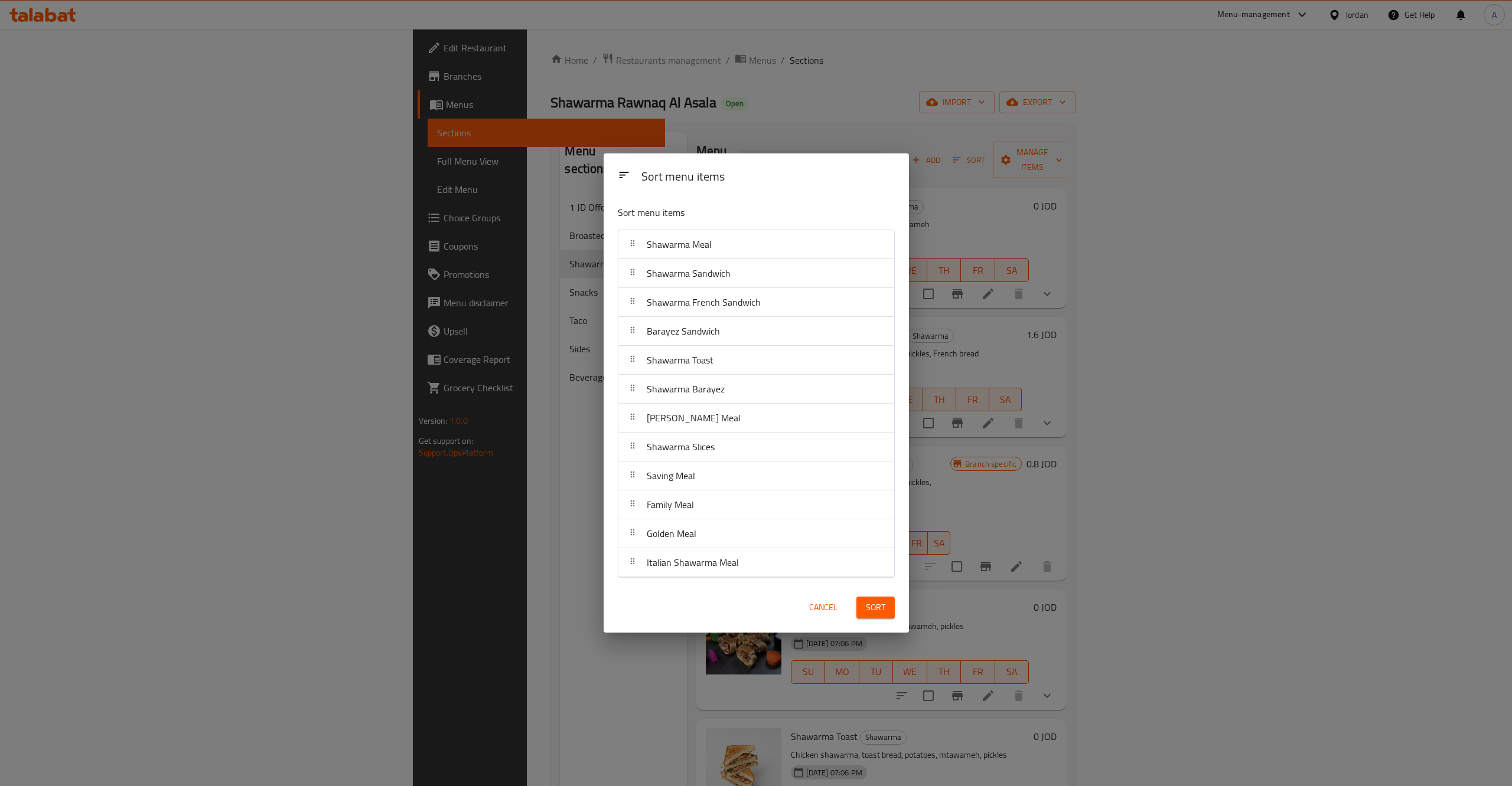
click at [877, 614] on span "Sort" at bounding box center [875, 607] width 20 height 15
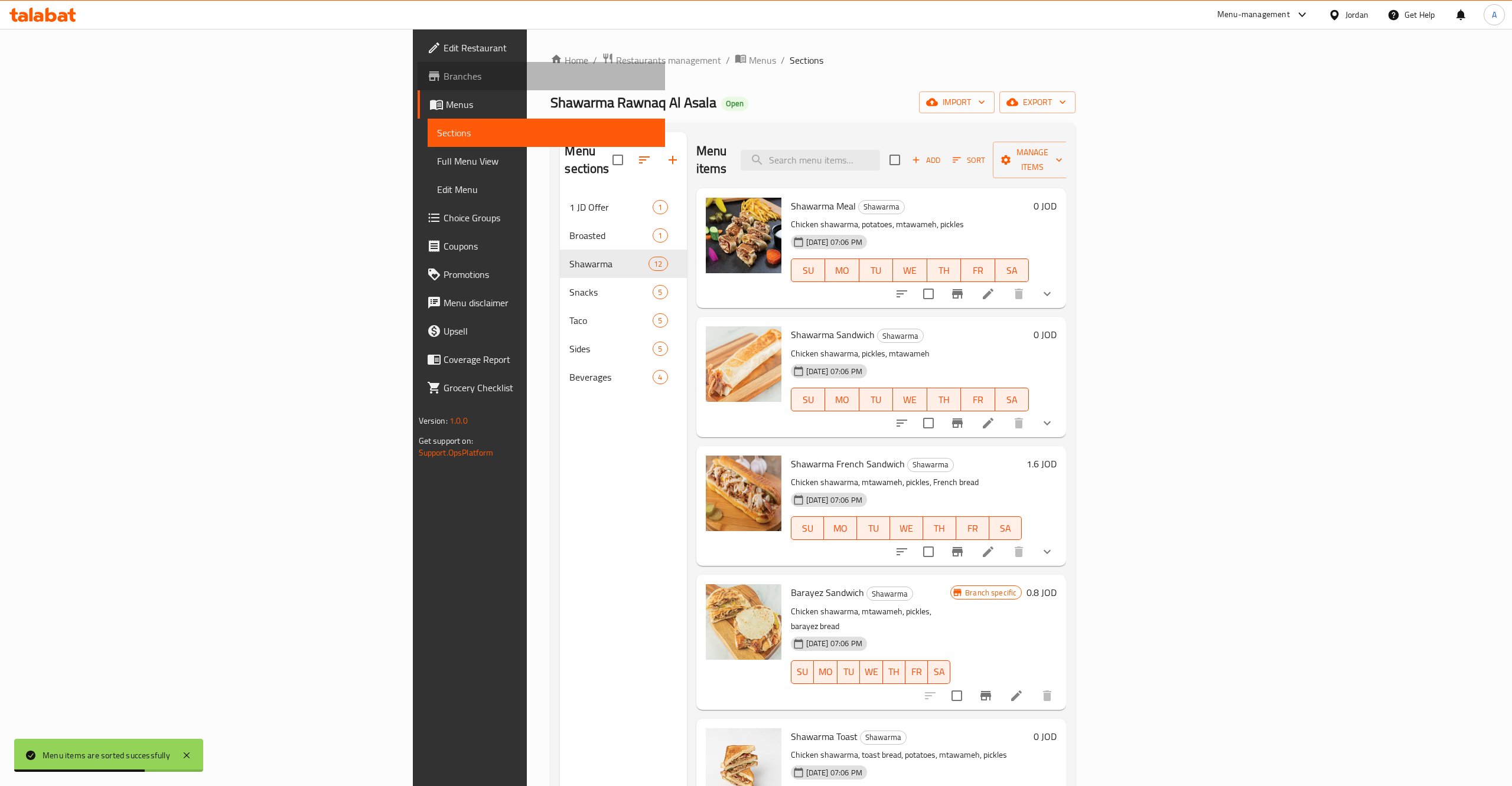
click at [443, 69] on span "Branches" at bounding box center [550, 76] width 213 height 14
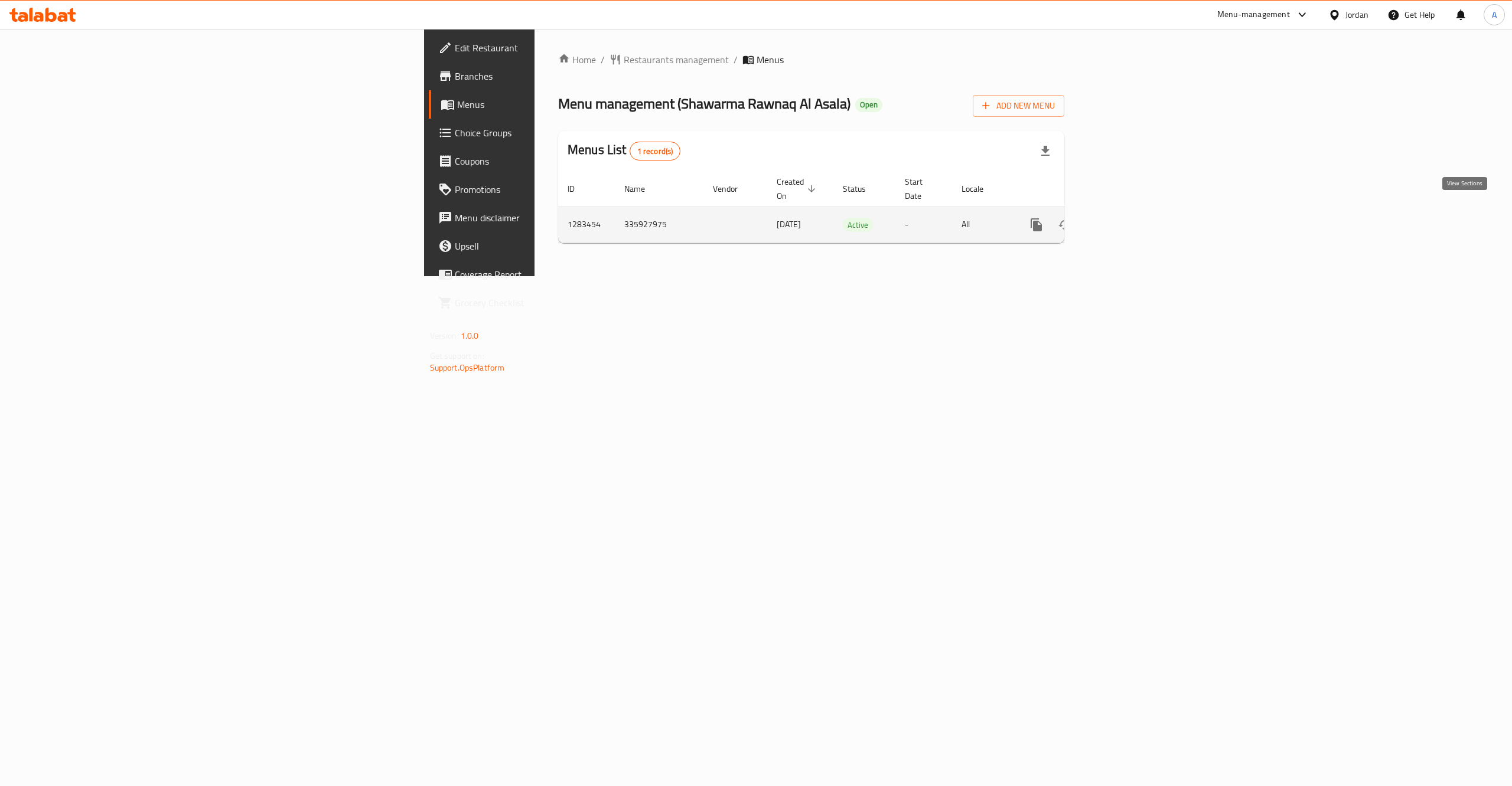
click at [1135, 211] on link "enhanced table" at bounding box center [1121, 225] width 29 height 29
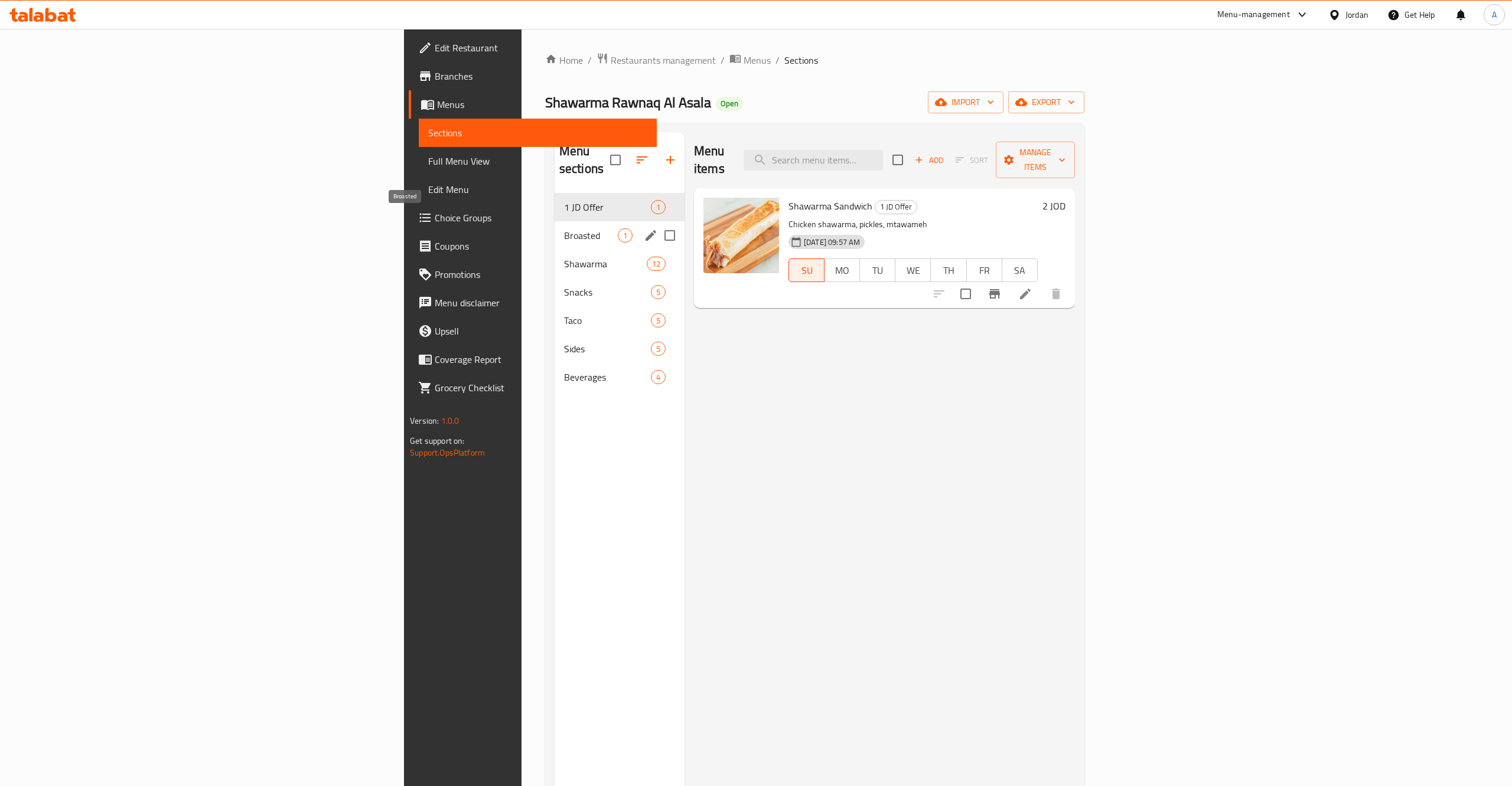
click at [564, 228] on span "Broasted" at bounding box center [591, 235] width 54 height 14
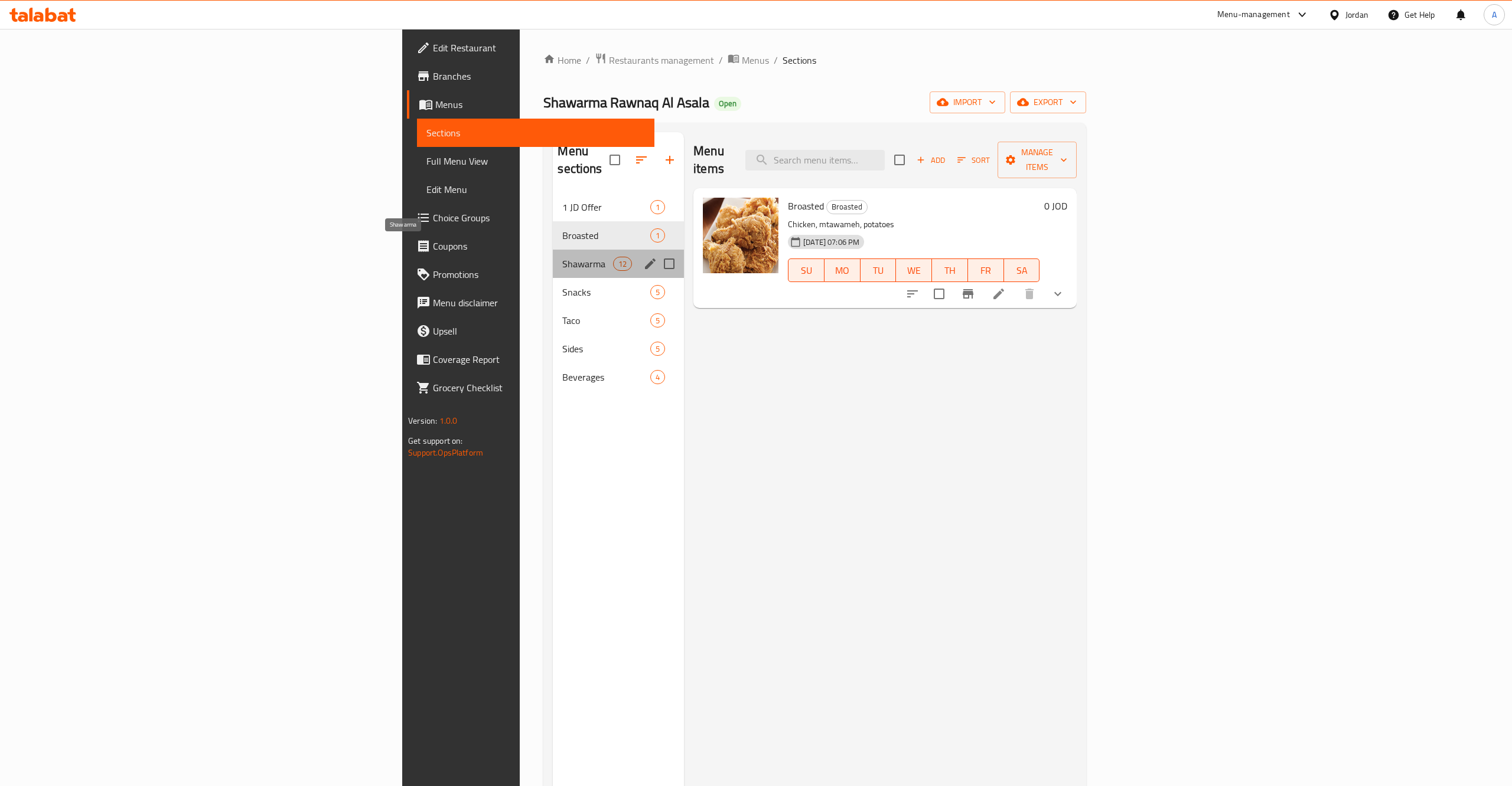
click at [562, 257] on span "Shawarma" at bounding box center [588, 263] width 50 height 14
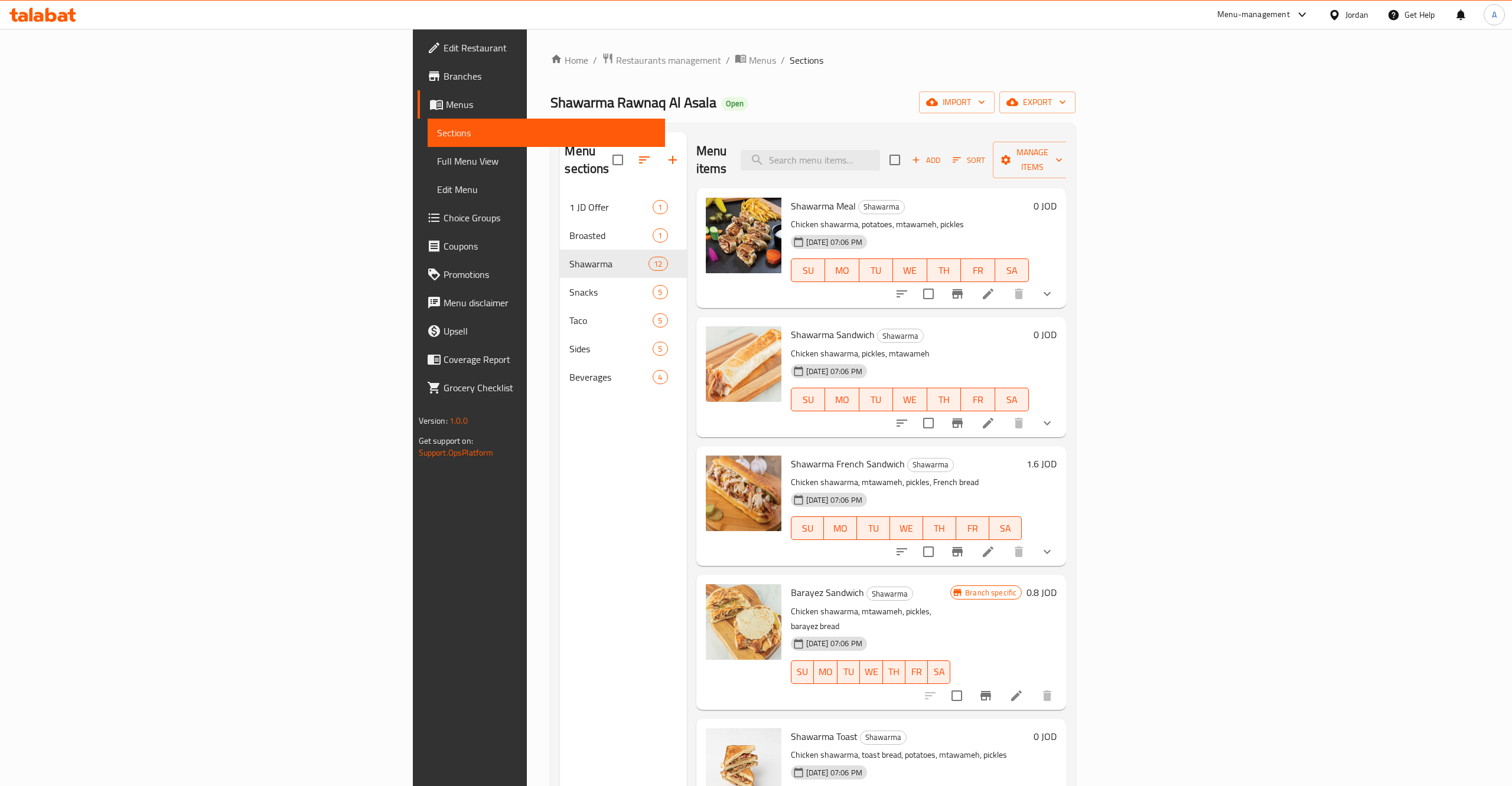
click at [1054, 287] on icon "show more" at bounding box center [1047, 294] width 14 height 14
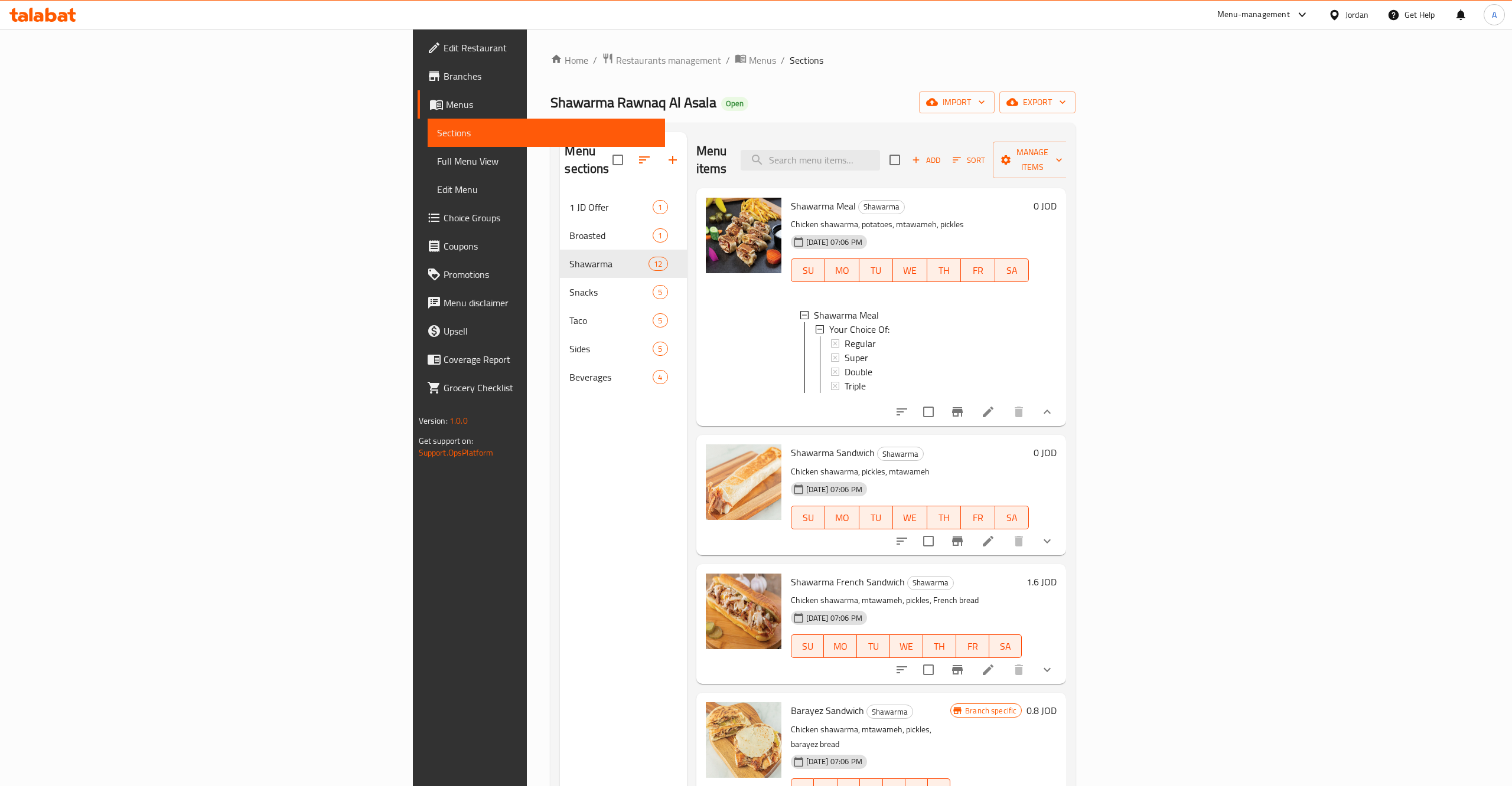
click at [995, 405] on icon at bounding box center [988, 412] width 14 height 14
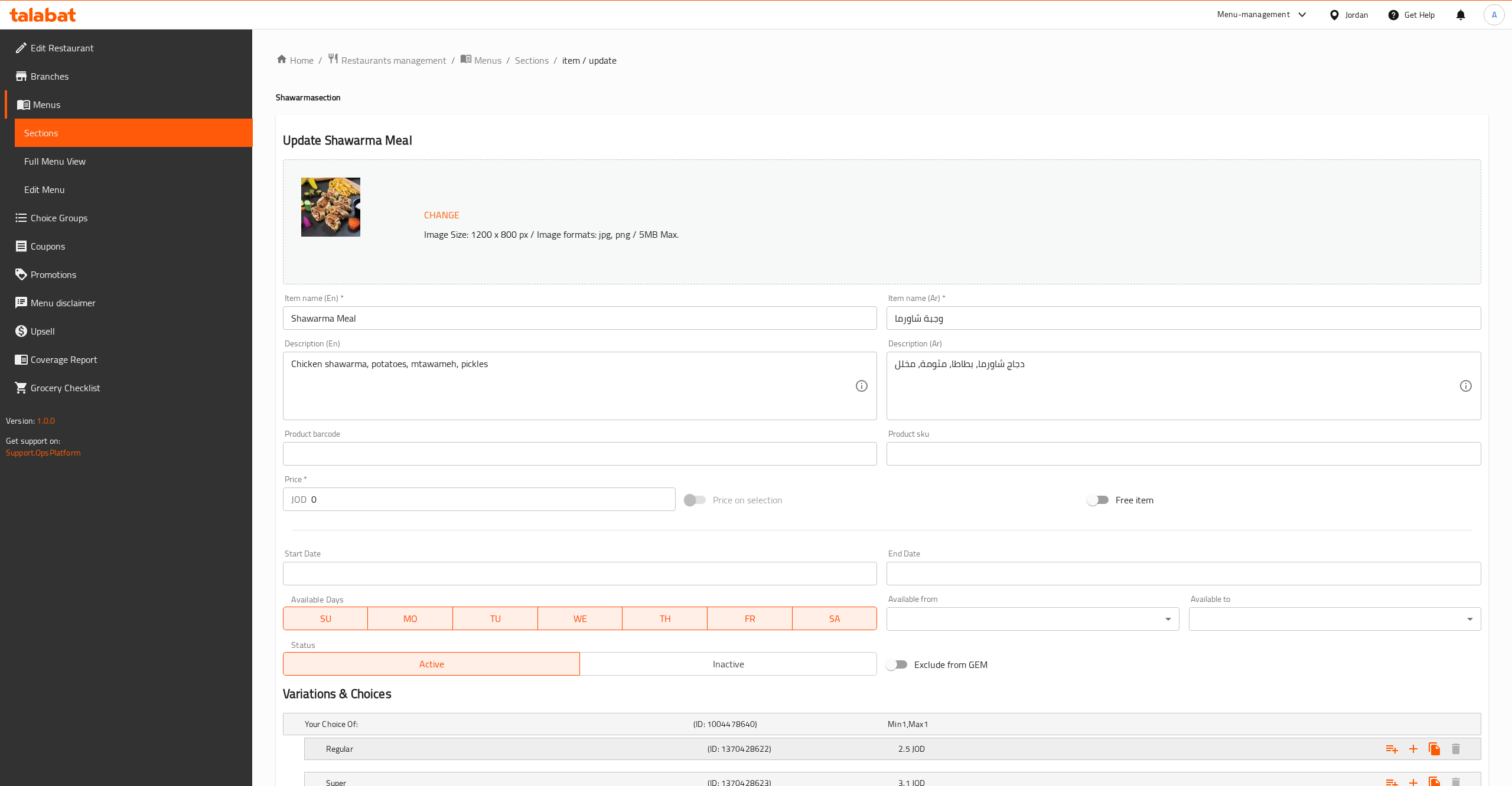
scroll to position [162, 0]
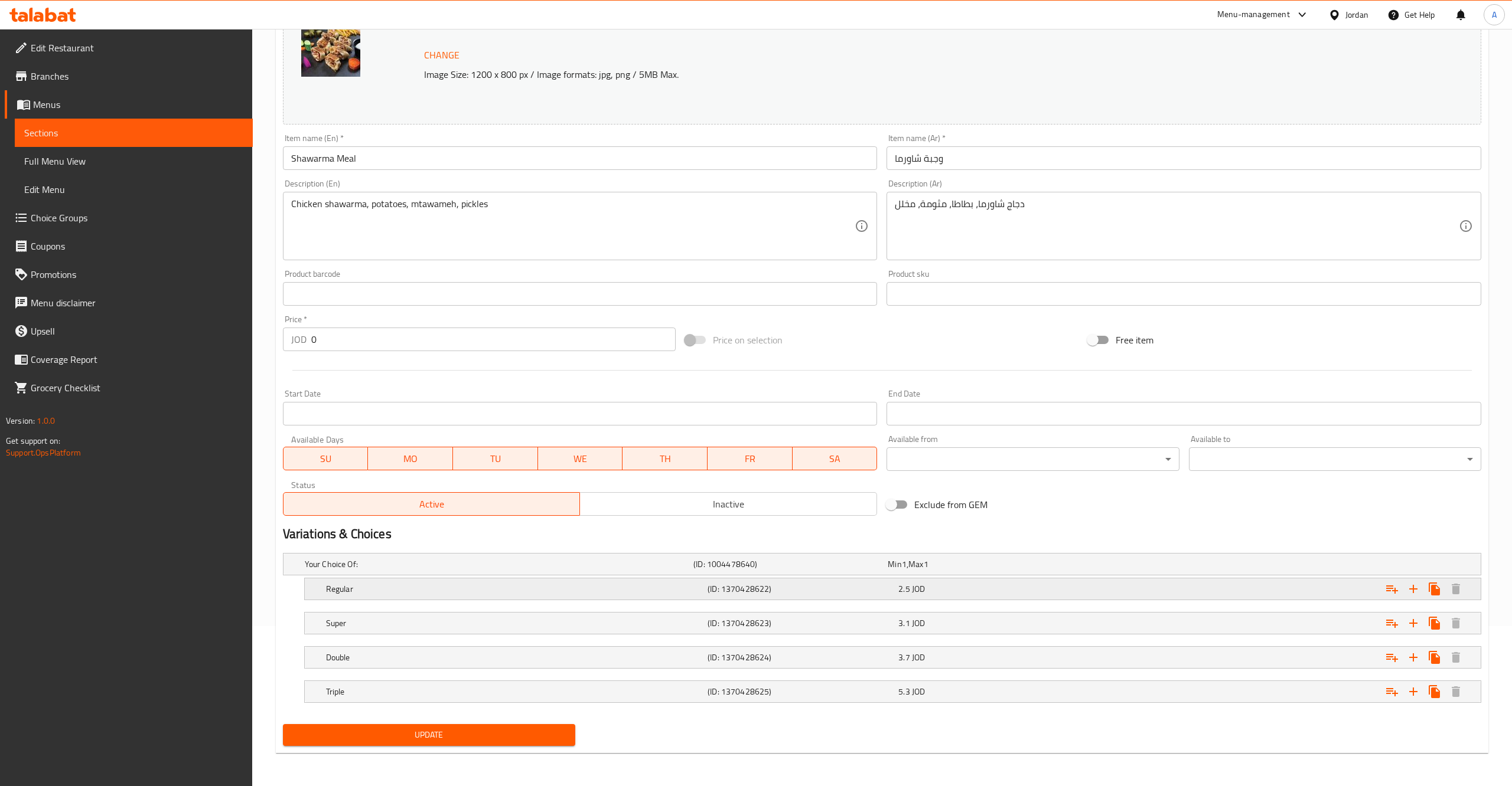
click at [958, 595] on div "2.5 JOD" at bounding box center [991, 588] width 191 height 16
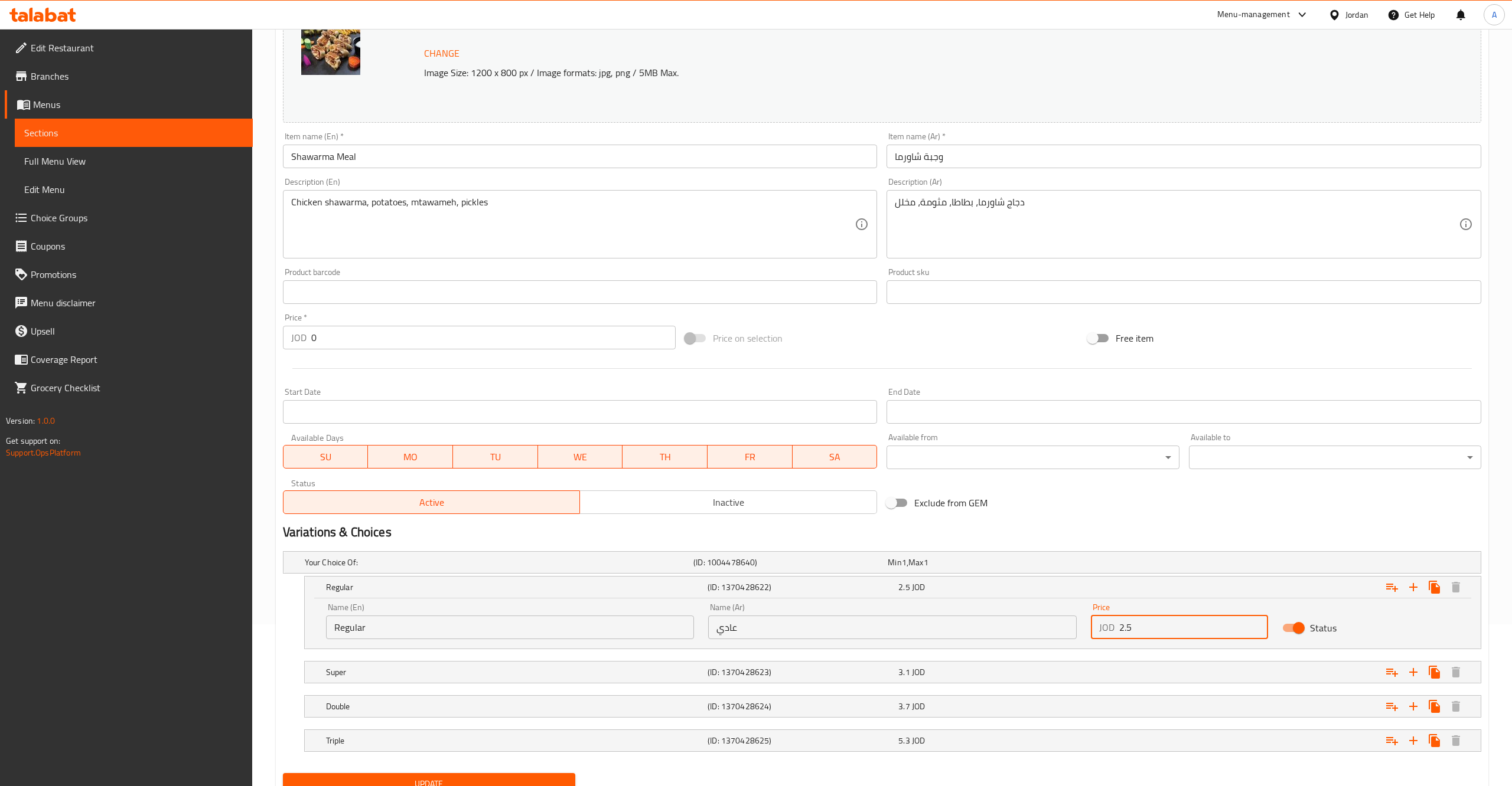
drag, startPoint x: 1144, startPoint y: 629, endPoint x: 1110, endPoint y: 629, distance: 34.0
click at [1119, 629] on input "2.5" at bounding box center [1193, 627] width 149 height 23
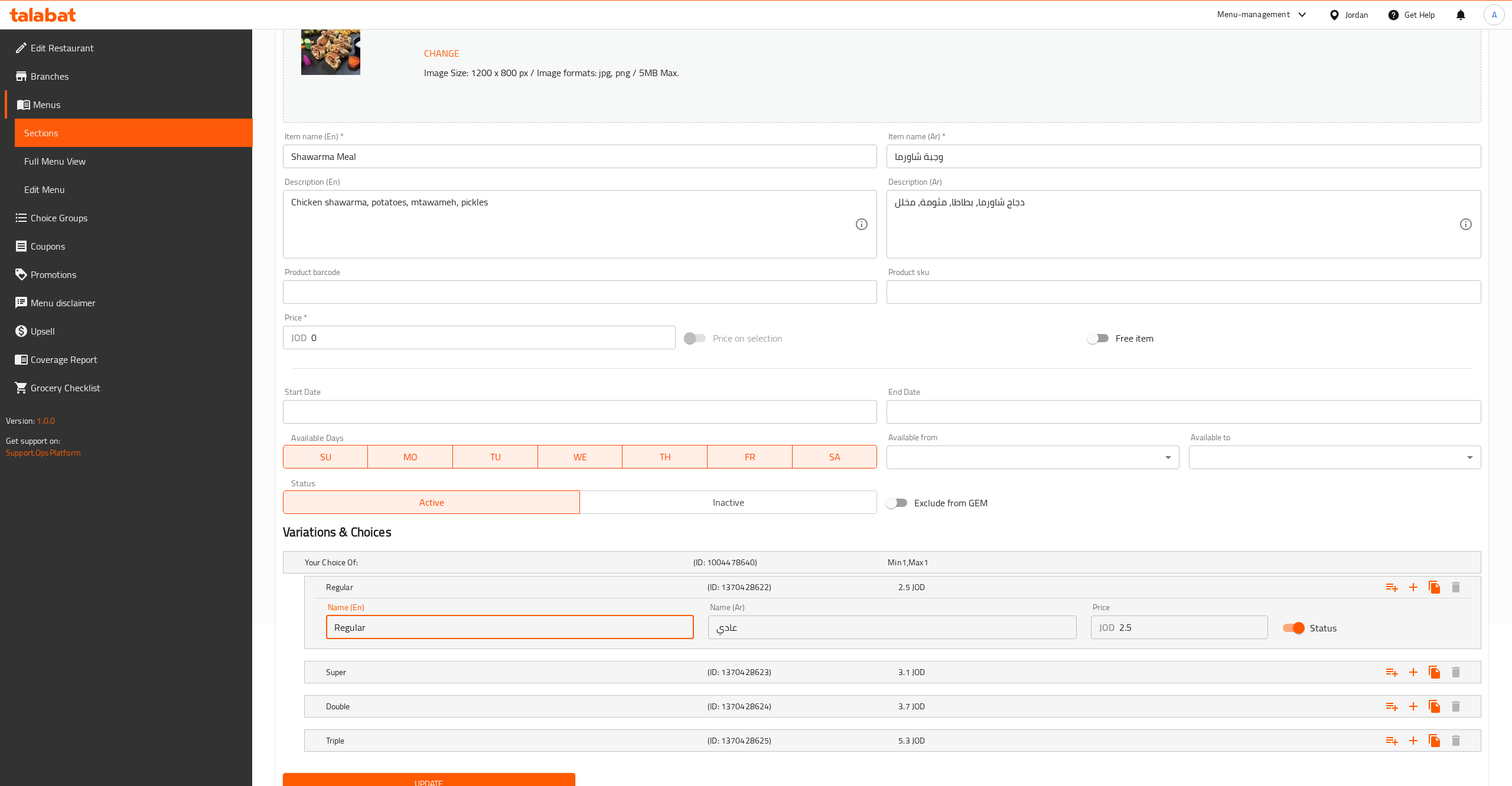
click at [485, 620] on input "Regular" at bounding box center [510, 627] width 368 height 23
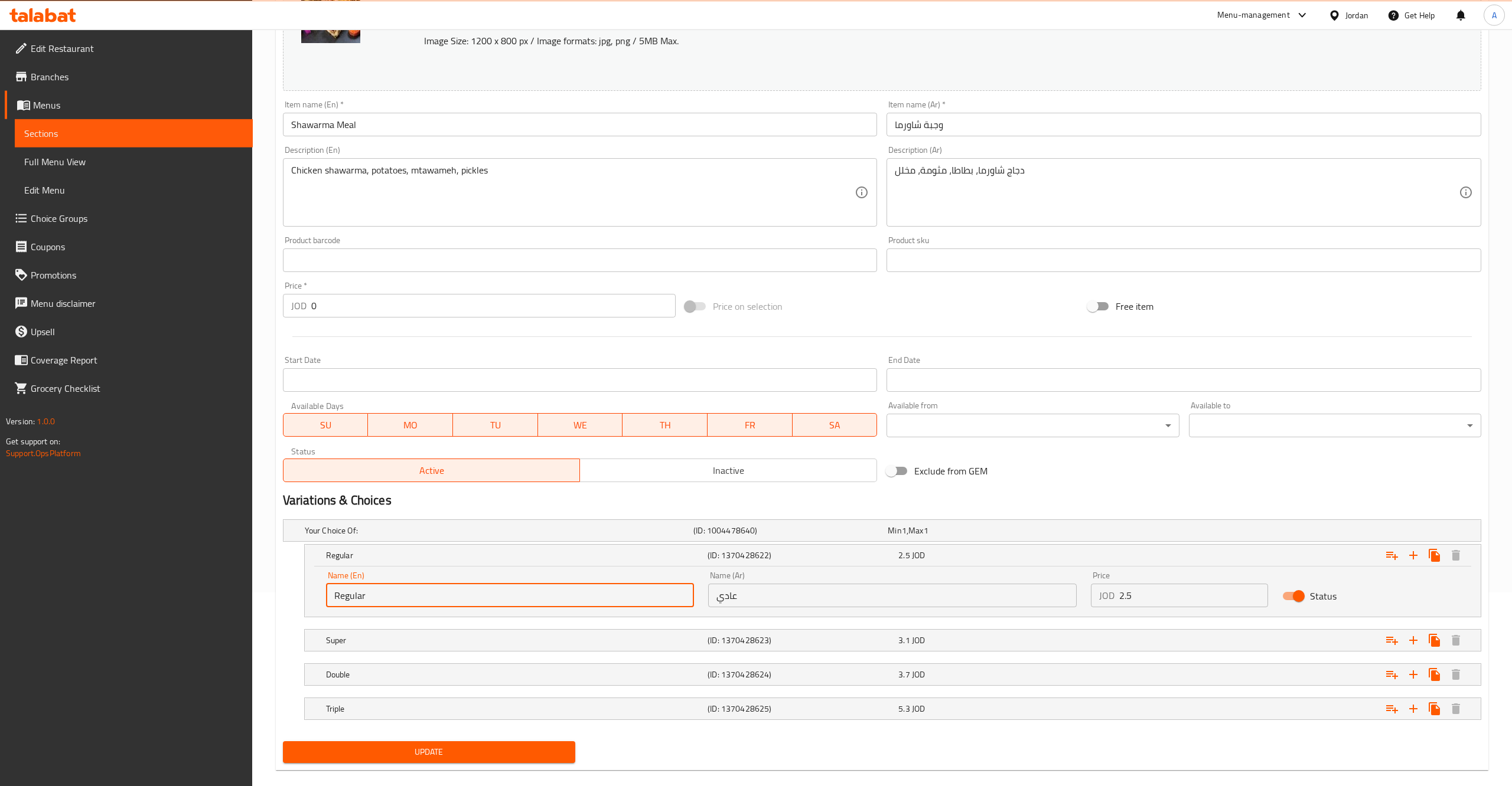
scroll to position [212, 0]
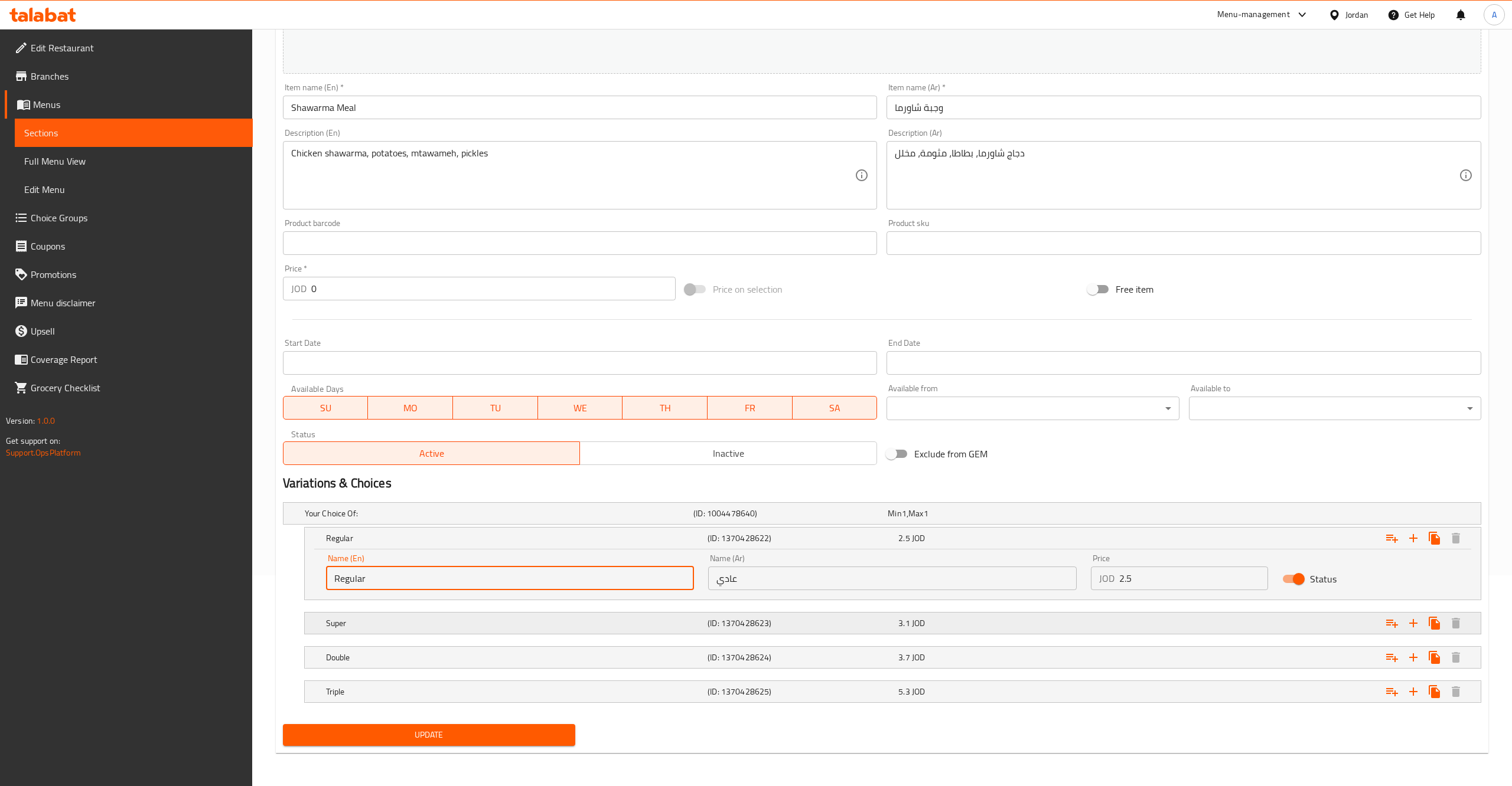
click at [971, 626] on div "3.1 JOD" at bounding box center [990, 624] width 186 height 12
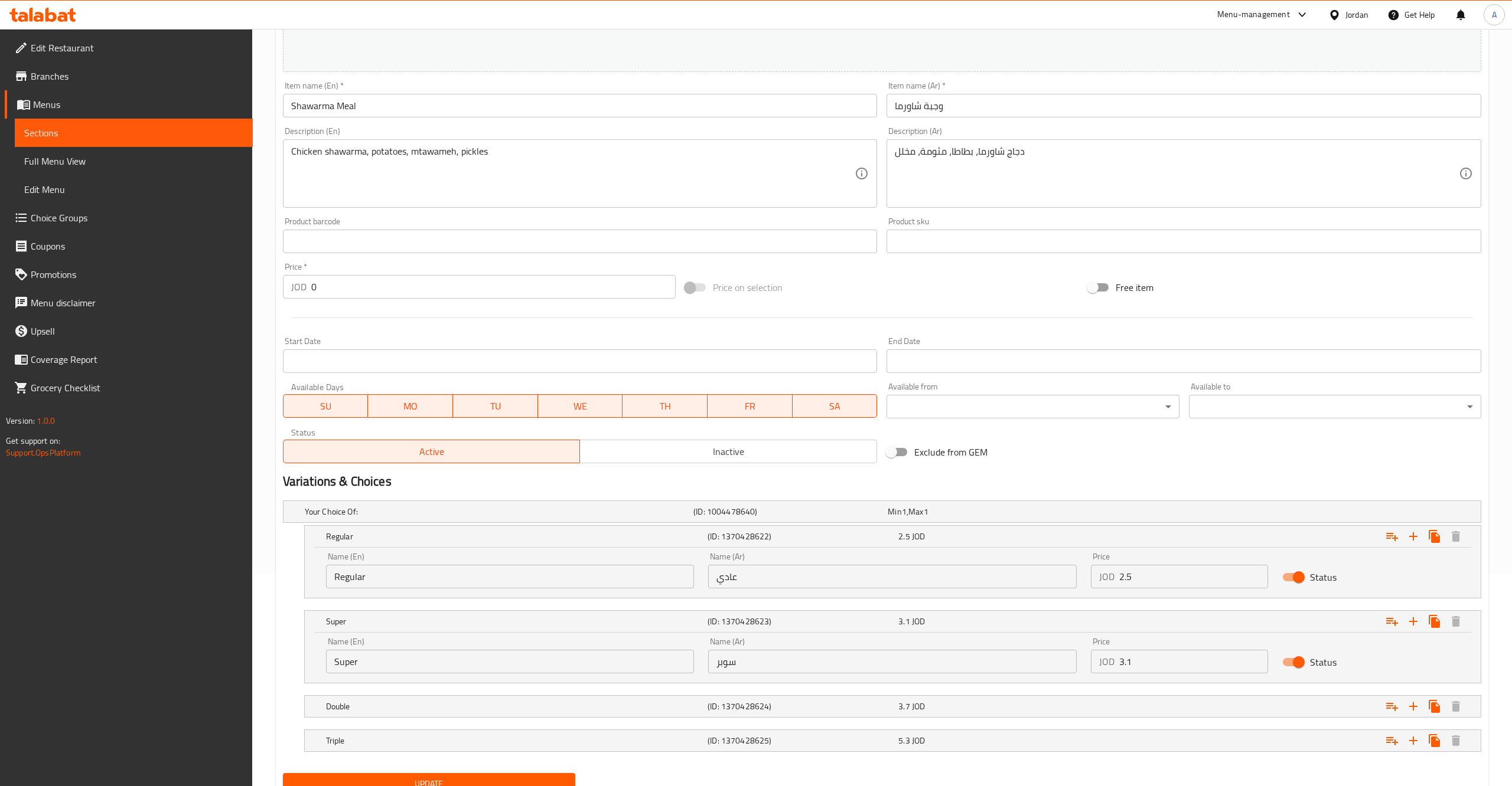
click at [340, 668] on input "Super" at bounding box center [510, 661] width 368 height 23
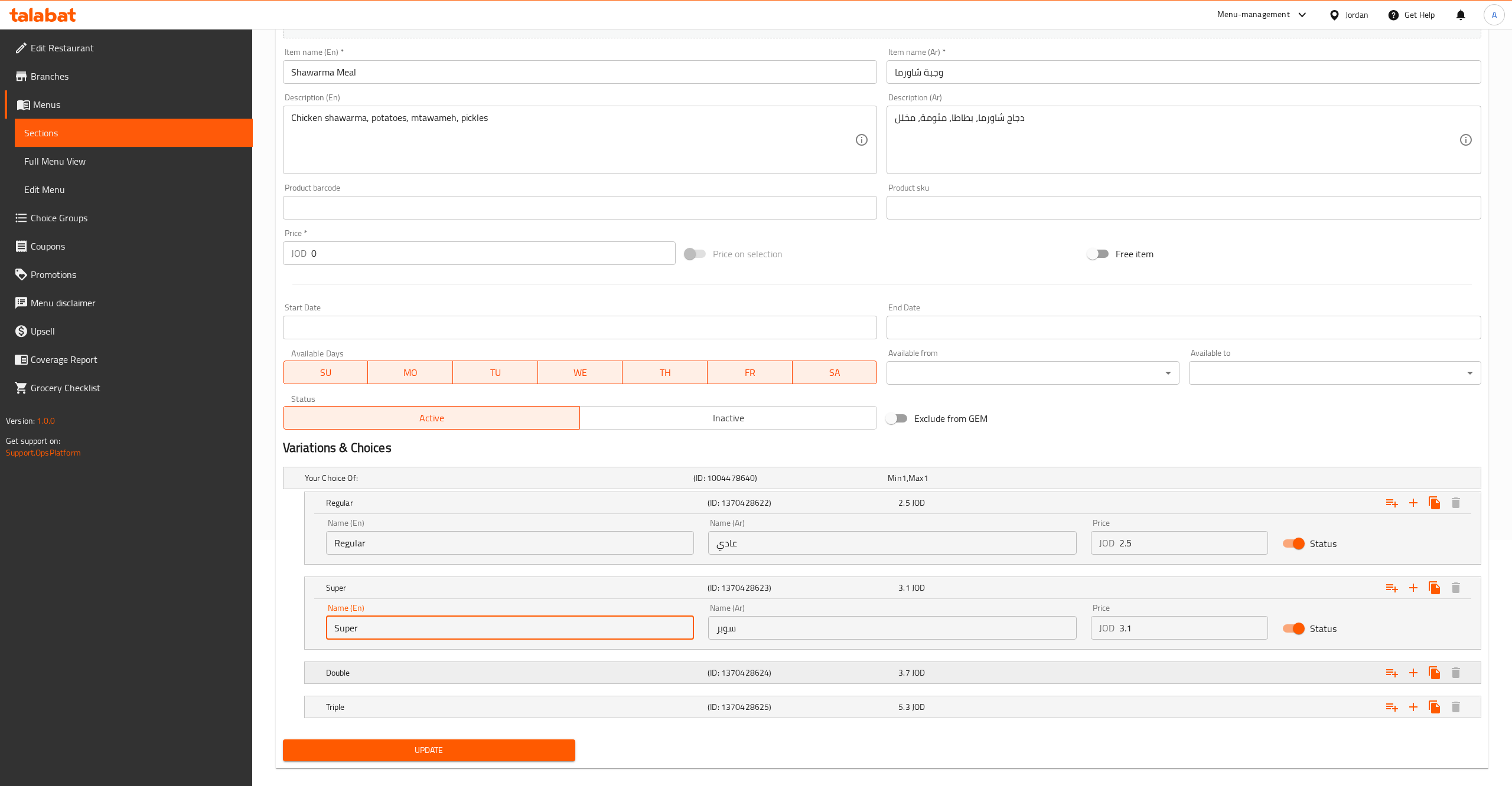
scroll to position [263, 0]
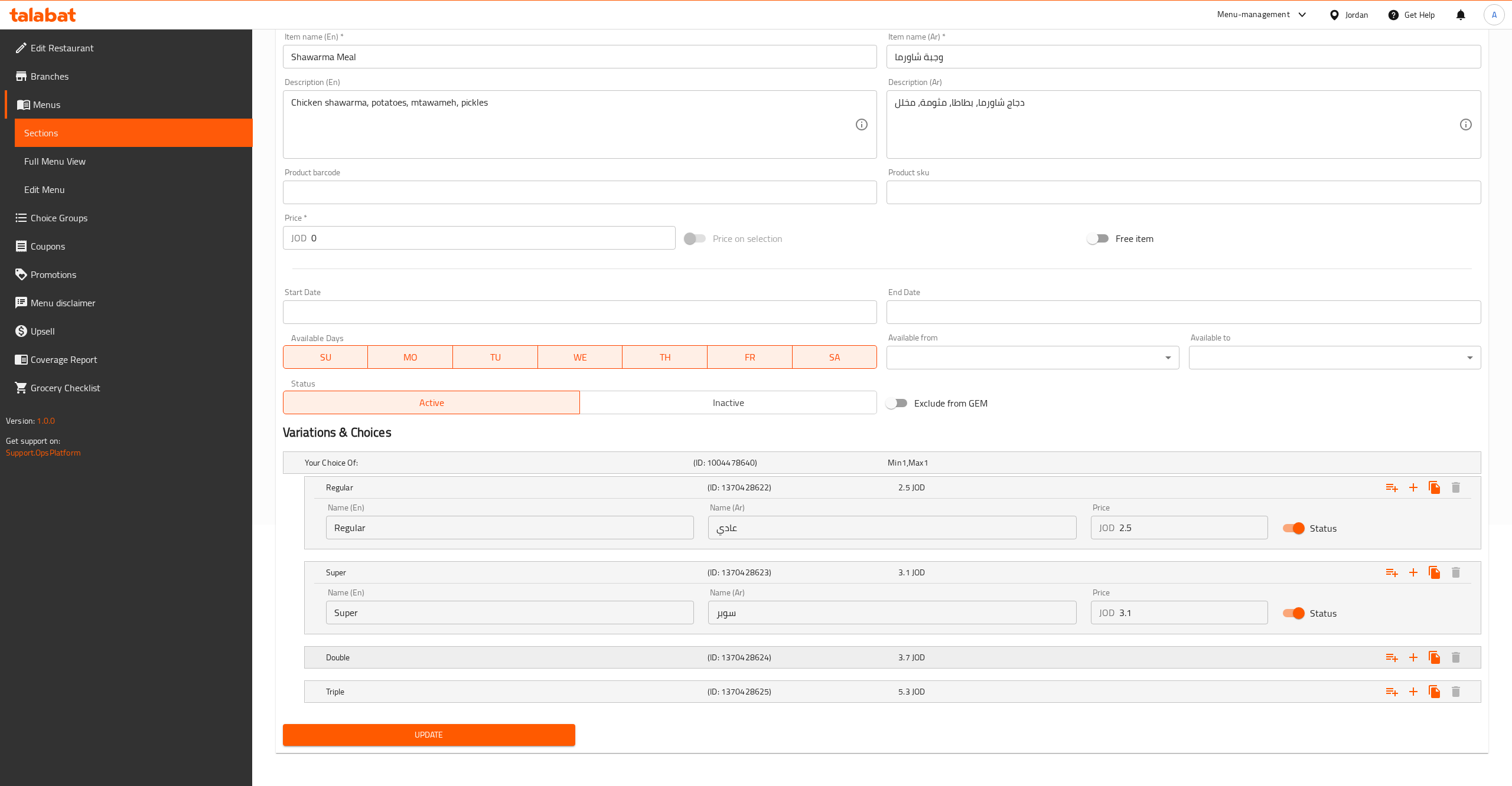
click at [955, 656] on div "3.7 JOD" at bounding box center [990, 658] width 186 height 12
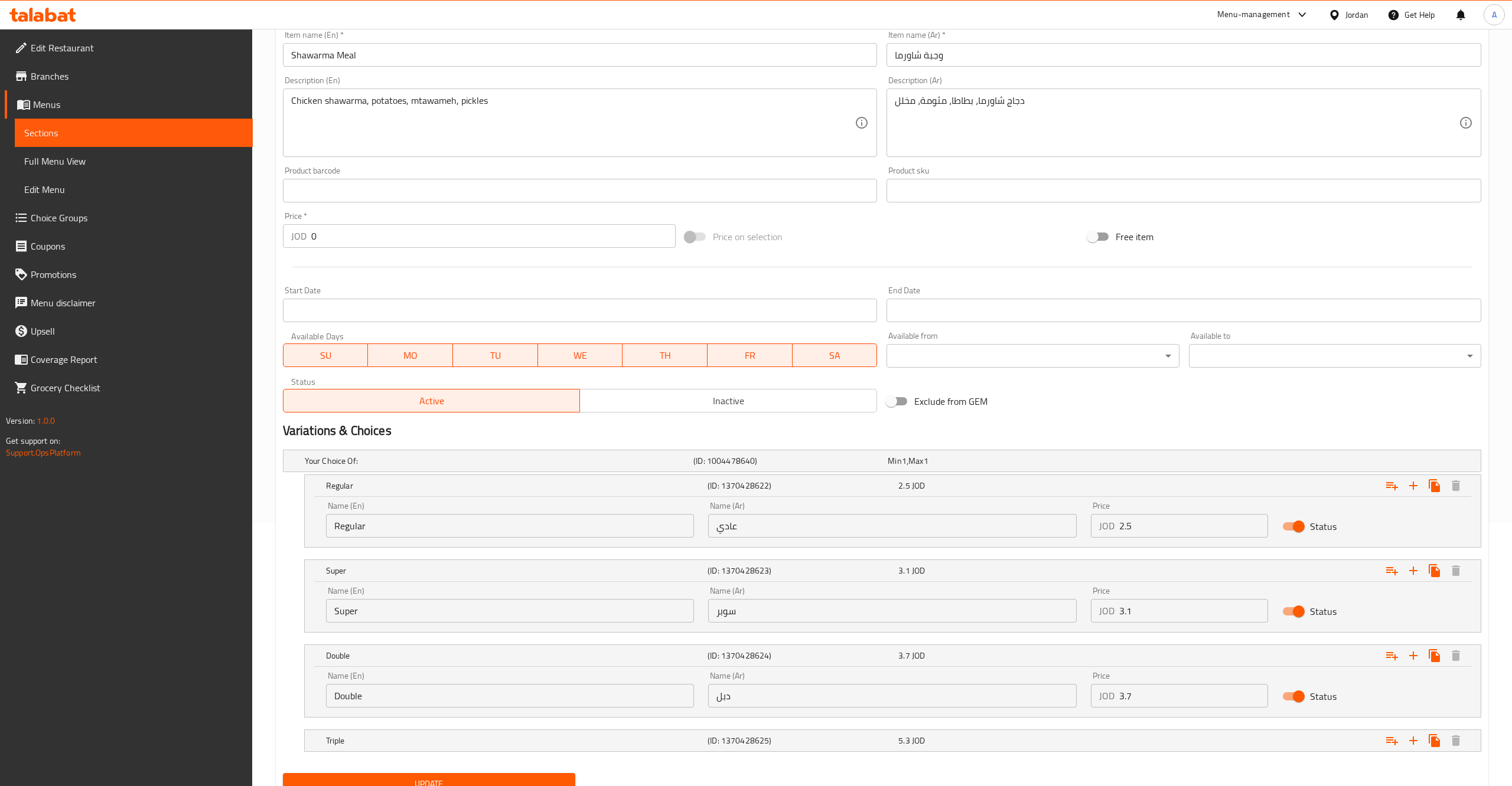
click at [430, 702] on input "Double" at bounding box center [510, 695] width 368 height 23
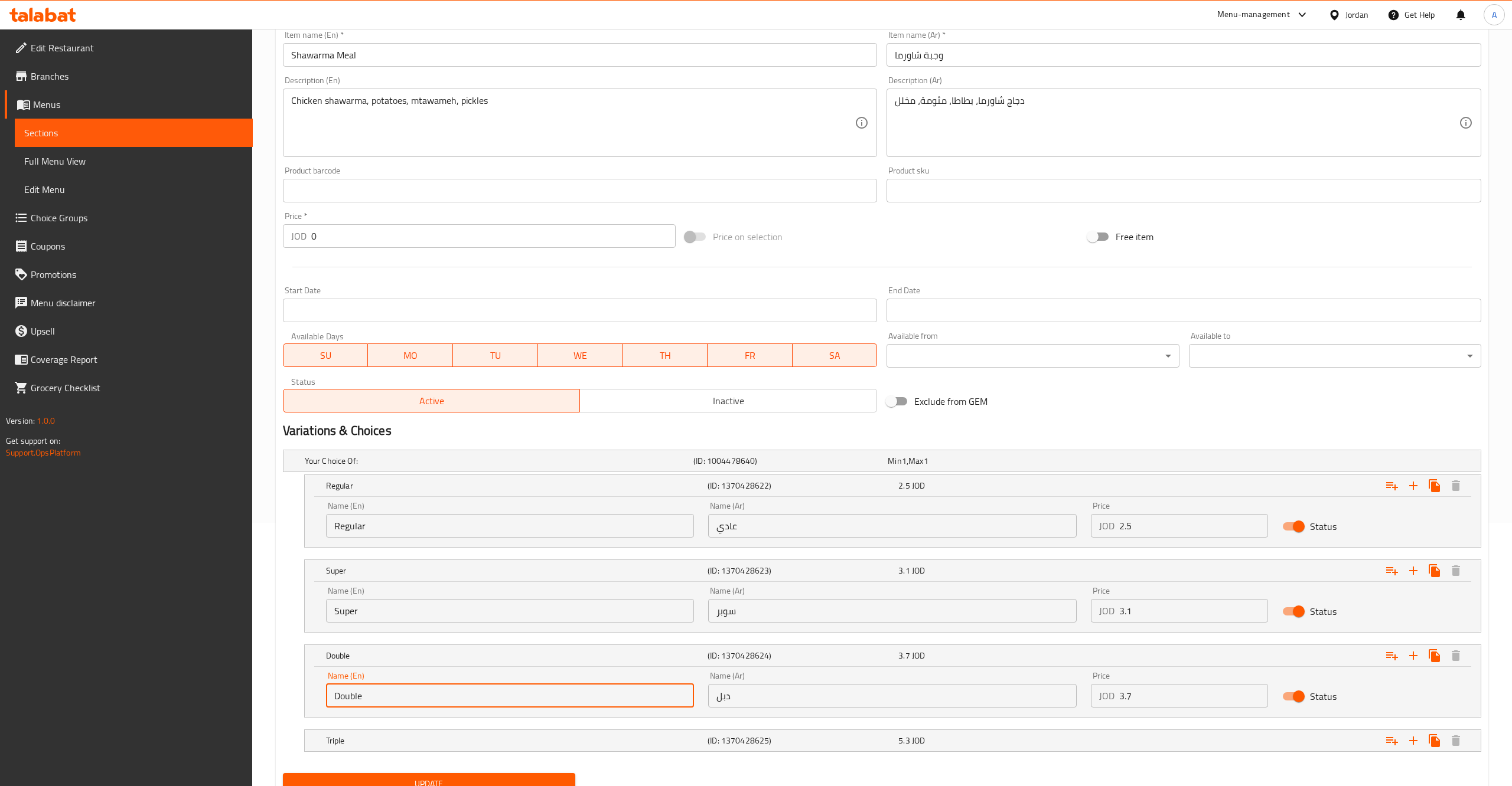
click at [430, 702] on input "Double" at bounding box center [510, 695] width 368 height 23
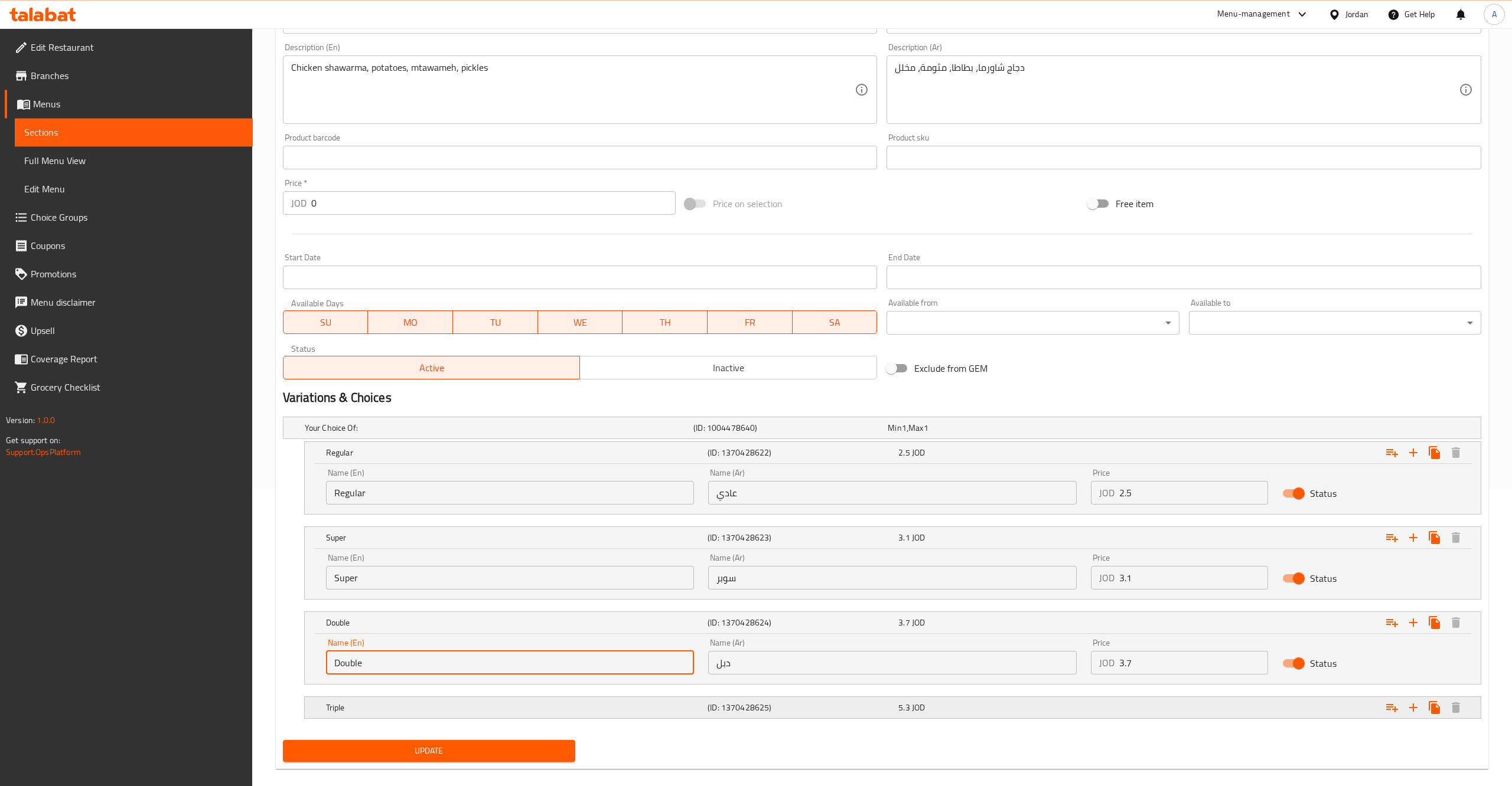
scroll to position [314, 0]
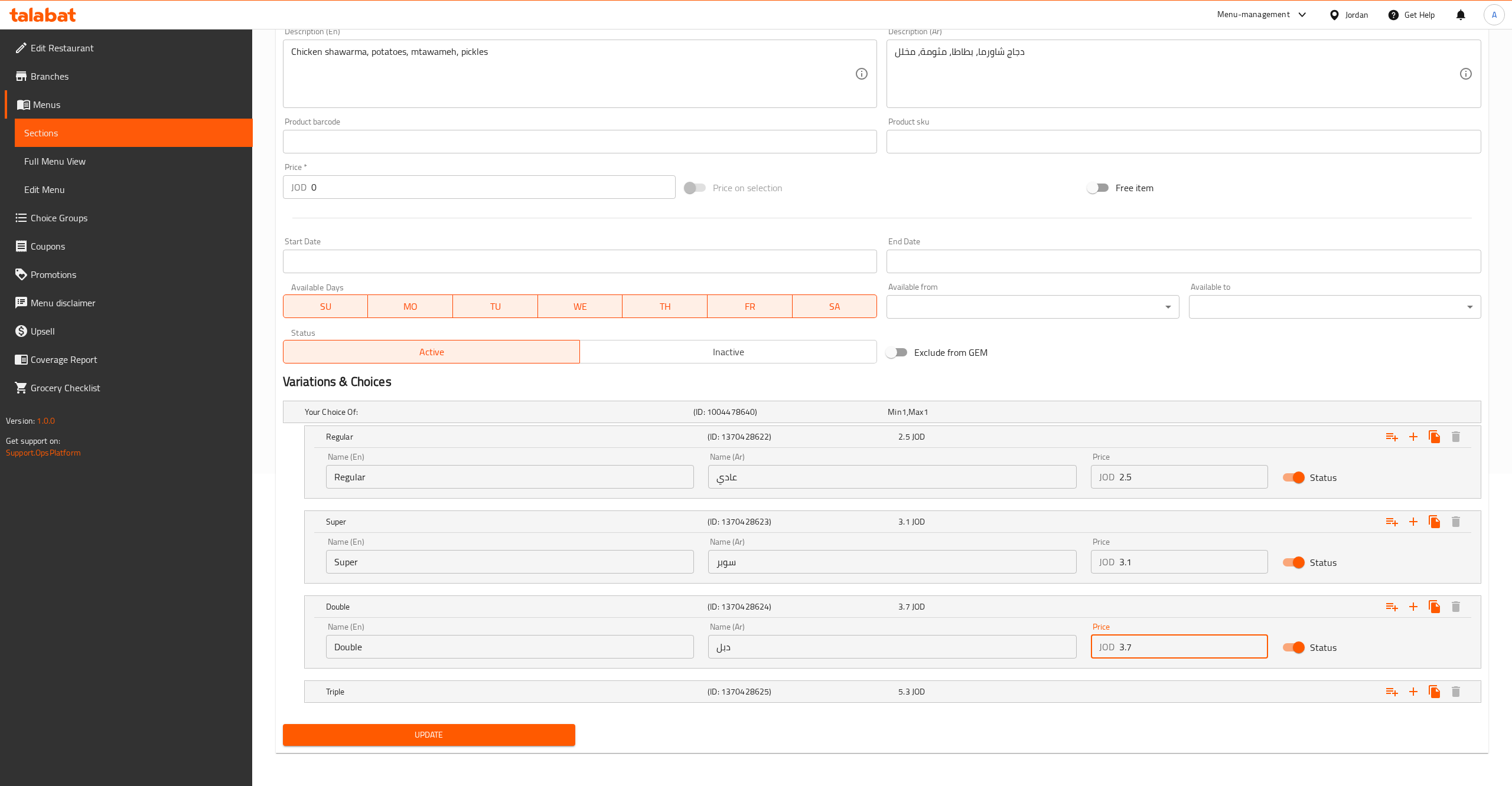
click at [1166, 649] on input "3.7" at bounding box center [1193, 646] width 149 height 23
click at [918, 693] on span "JOD" at bounding box center [918, 692] width 13 height 16
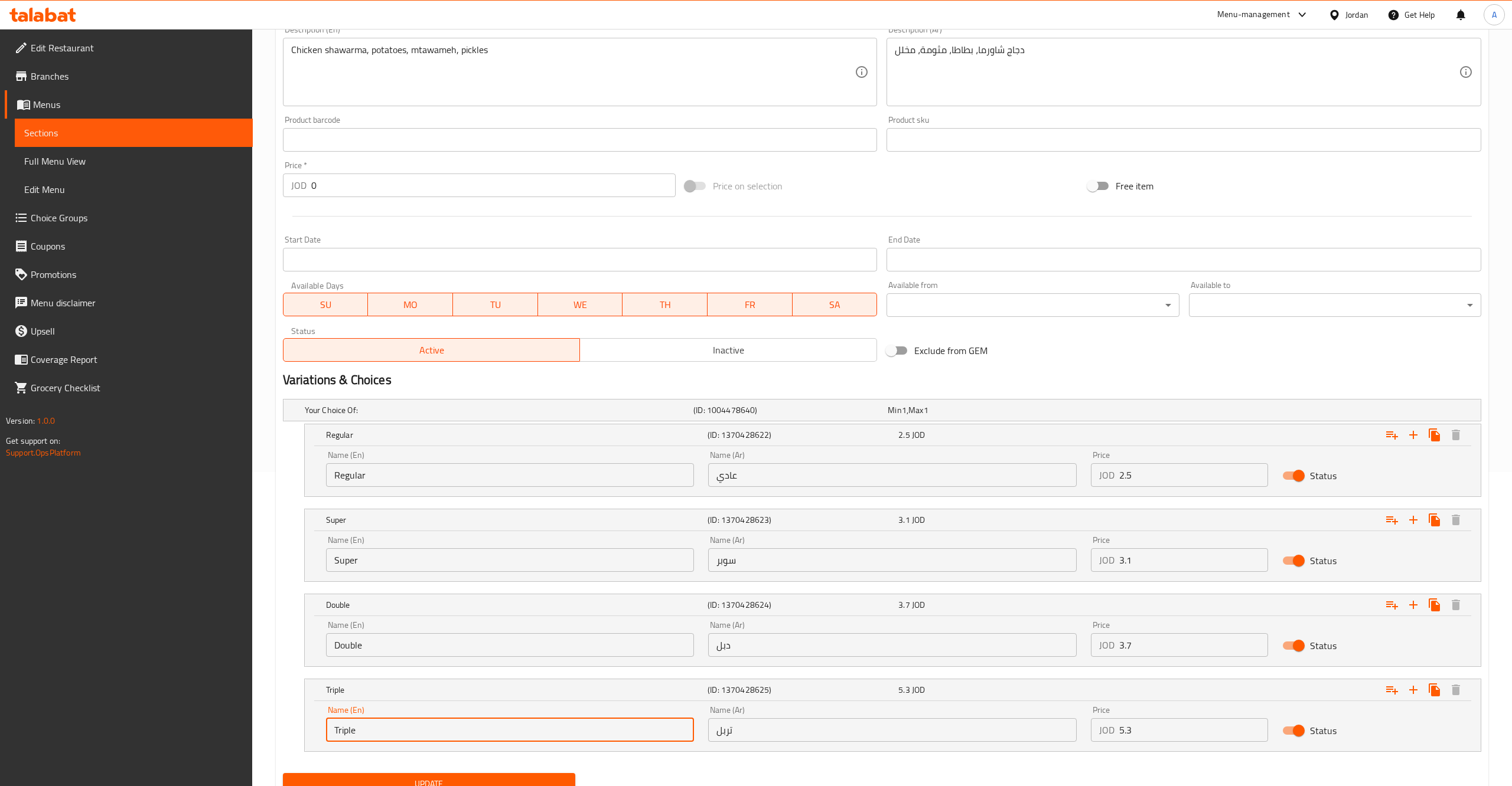
click at [376, 729] on input "Triple" at bounding box center [510, 730] width 368 height 23
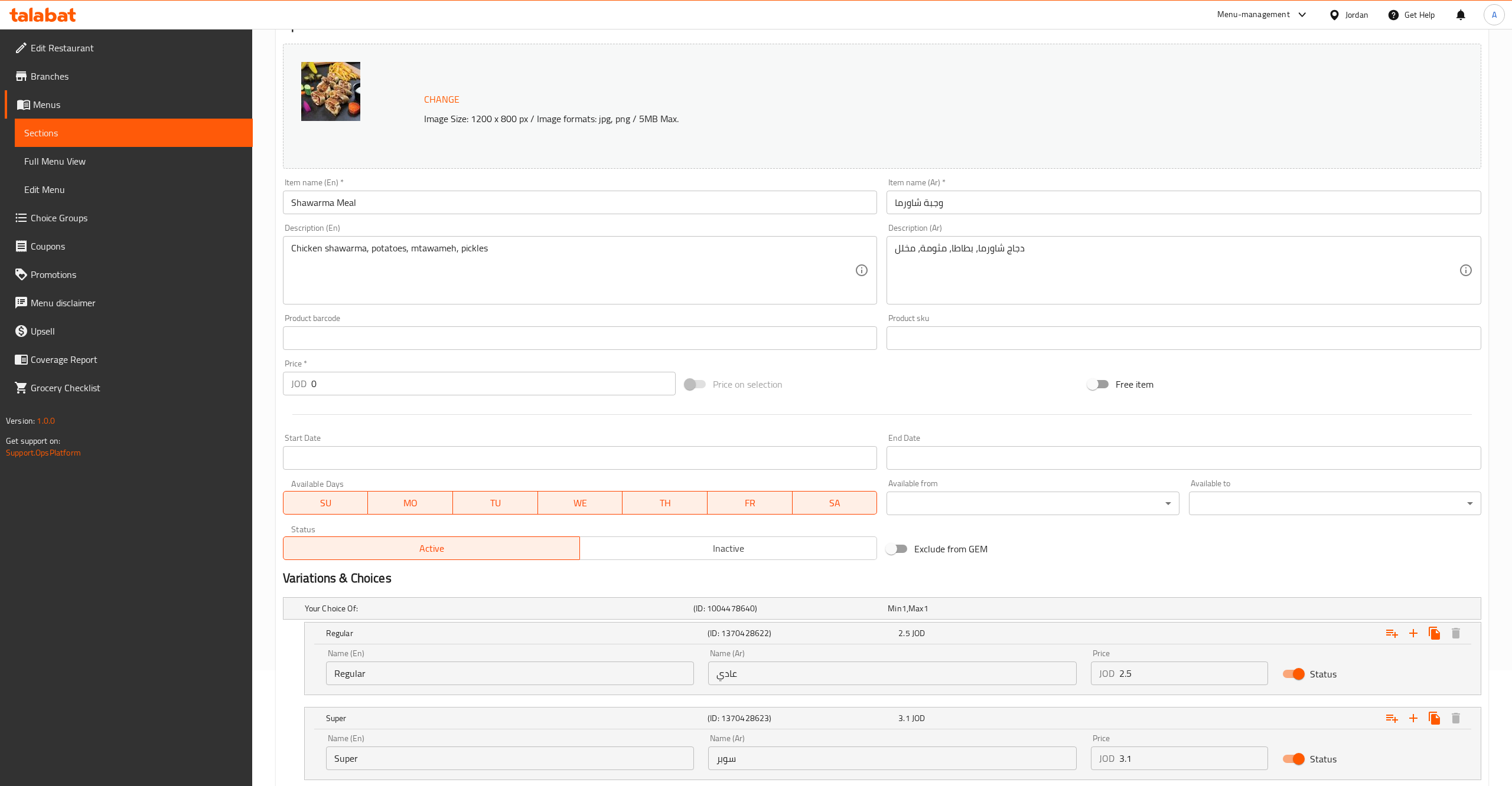
click at [111, 127] on span "Sections" at bounding box center [134, 133] width 219 height 14
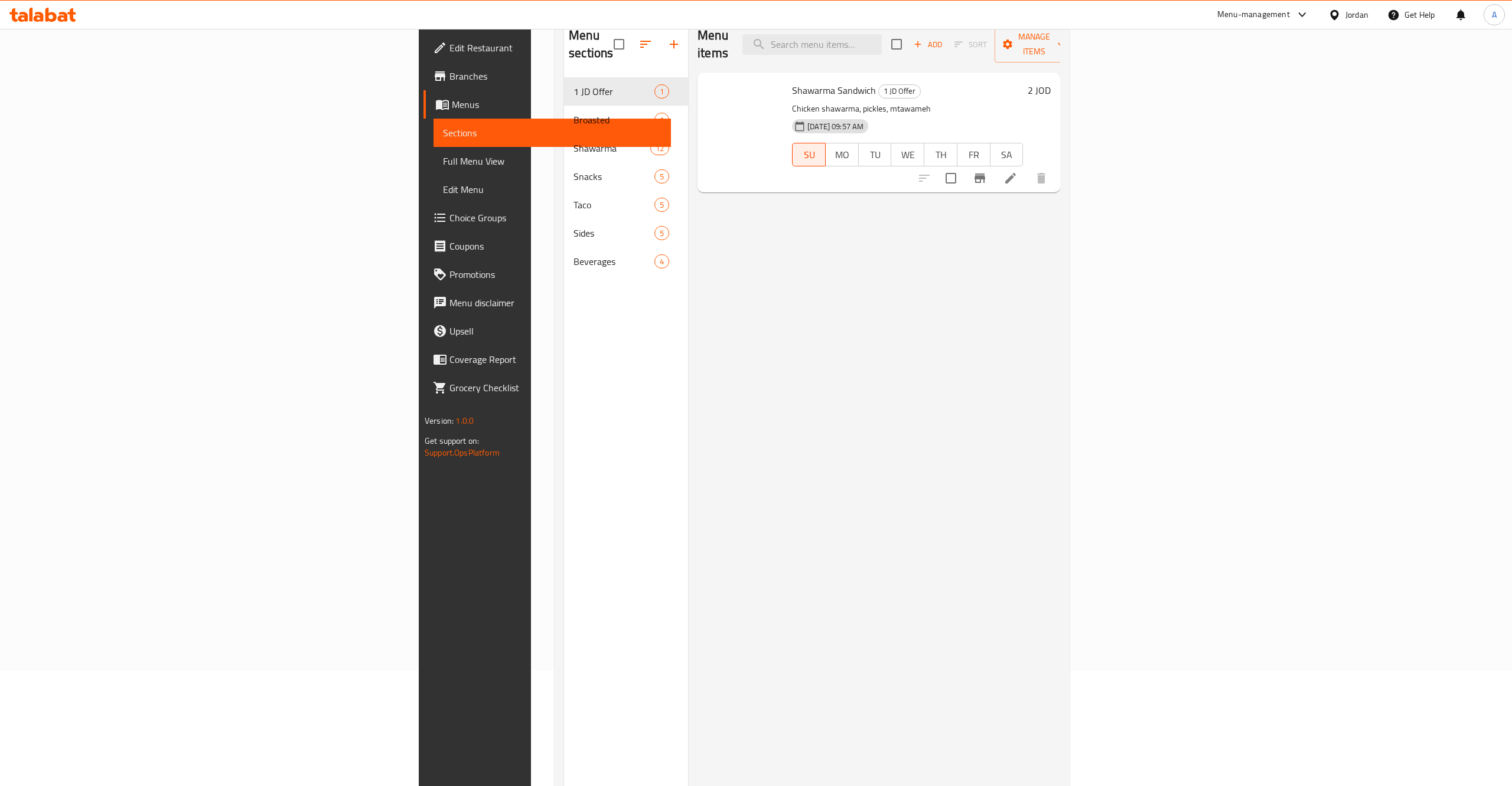
scroll to position [49, 0]
